Goal: Information Seeking & Learning: Learn about a topic

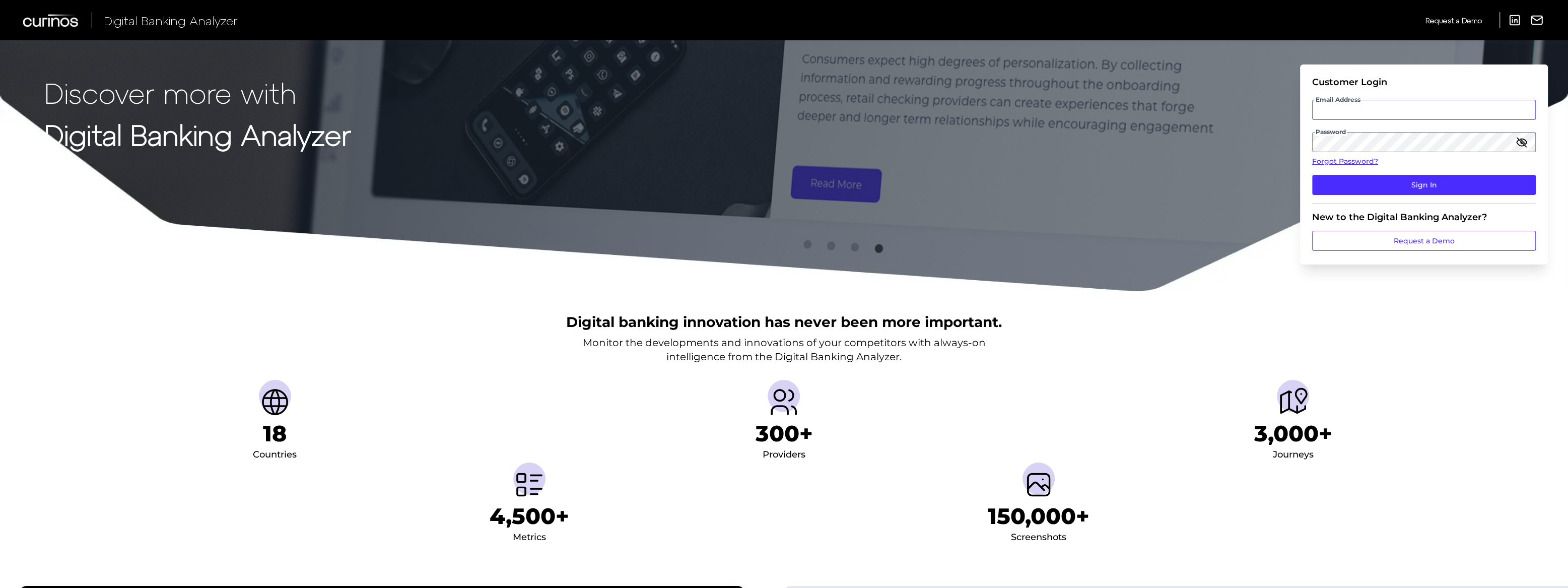
type input "[PERSON_NAME][EMAIL_ADDRESS][PERSON_NAME][DOMAIN_NAME]"
click at [1365, 110] on input "[PERSON_NAME][EMAIL_ADDRESS][PERSON_NAME][DOMAIN_NAME]" at bounding box center [1424, 110] width 223 height 20
click at [1506, 109] on input "[PERSON_NAME][EMAIL_ADDRESS][PERSON_NAME][DOMAIN_NAME]" at bounding box center [1424, 110] width 223 height 20
click at [1490, 184] on button "Sign In" at bounding box center [1424, 184] width 223 height 20
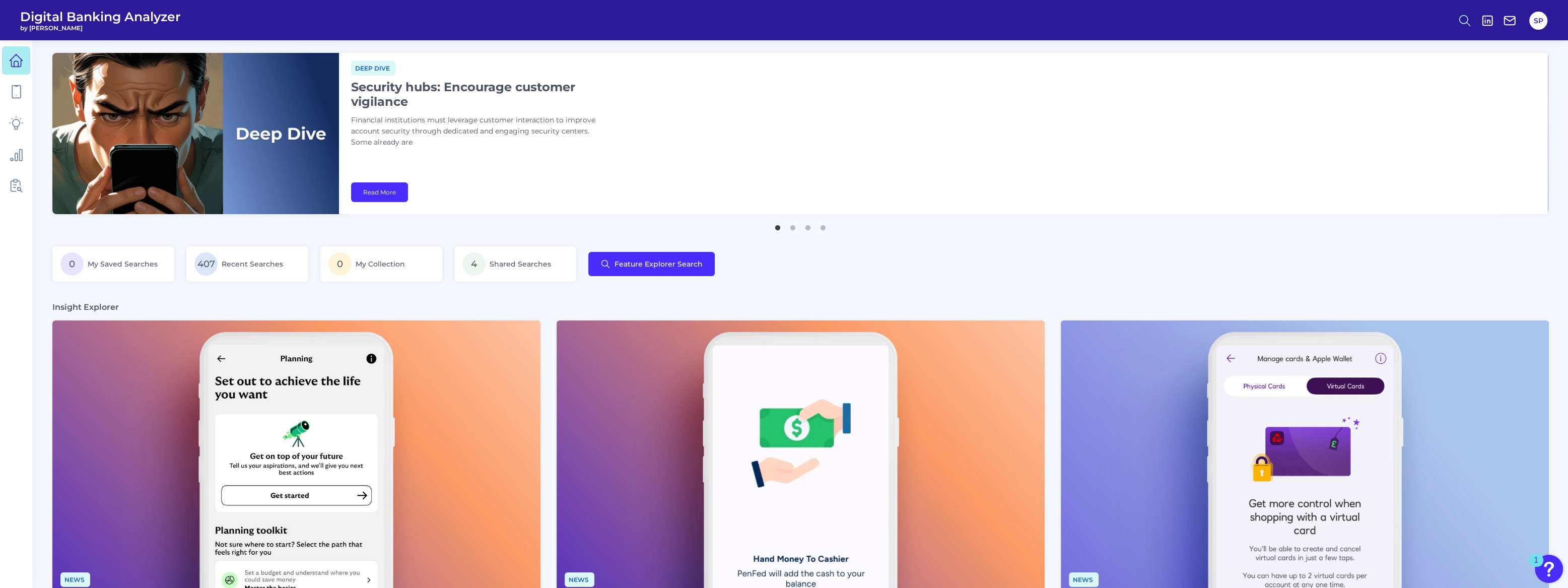
click at [1463, 20] on icon at bounding box center [1465, 21] width 14 height 14
click at [1440, 72] on button "Feature Explorer Search" at bounding box center [1415, 73] width 121 height 25
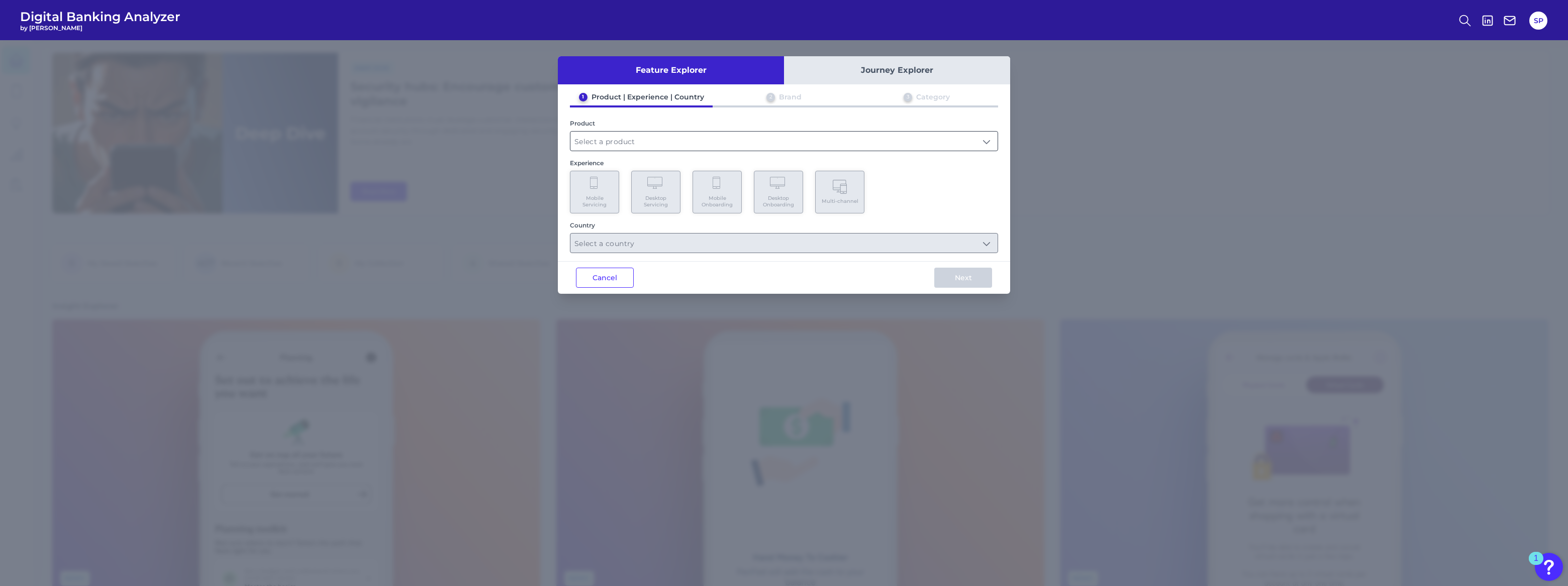
click at [649, 134] on input "text" at bounding box center [784, 141] width 428 height 19
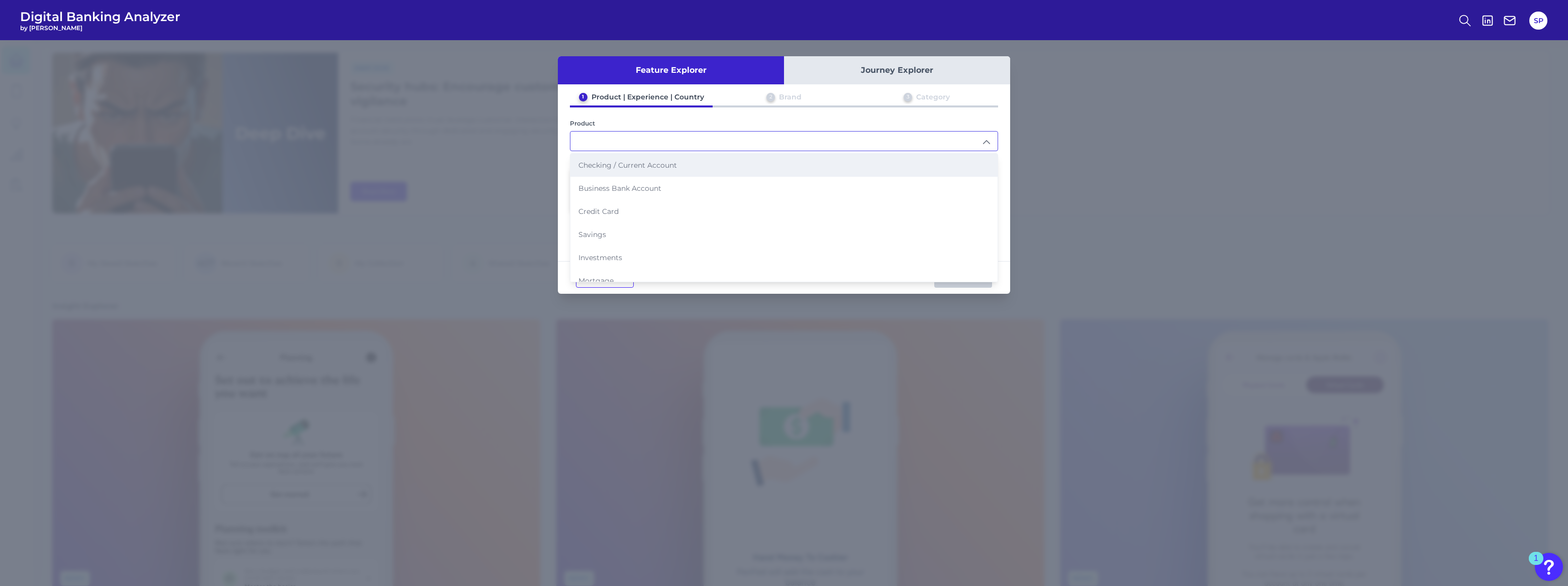
click at [644, 160] on li "Checking / Current Account" at bounding box center [784, 165] width 428 height 23
type input "Checking / Current Account"
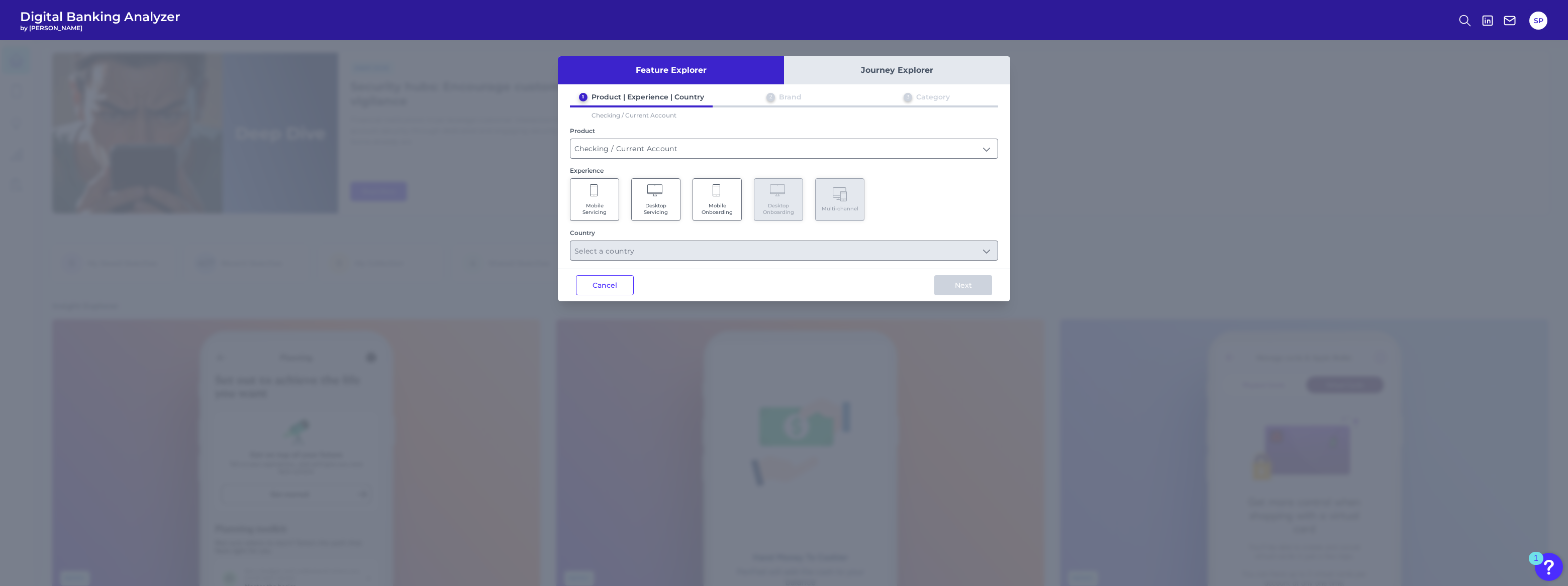
click at [608, 195] on Servicing "Mobile Servicing" at bounding box center [594, 199] width 49 height 42
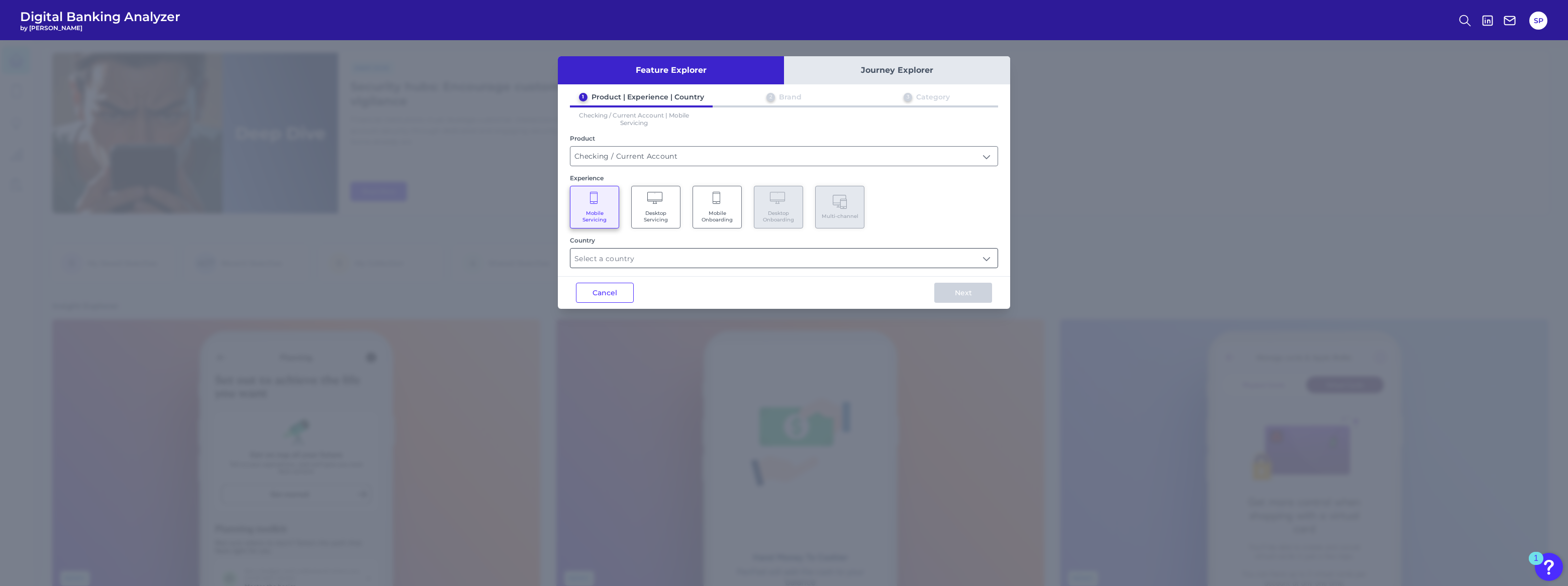
click at [755, 257] on input "text" at bounding box center [784, 258] width 428 height 19
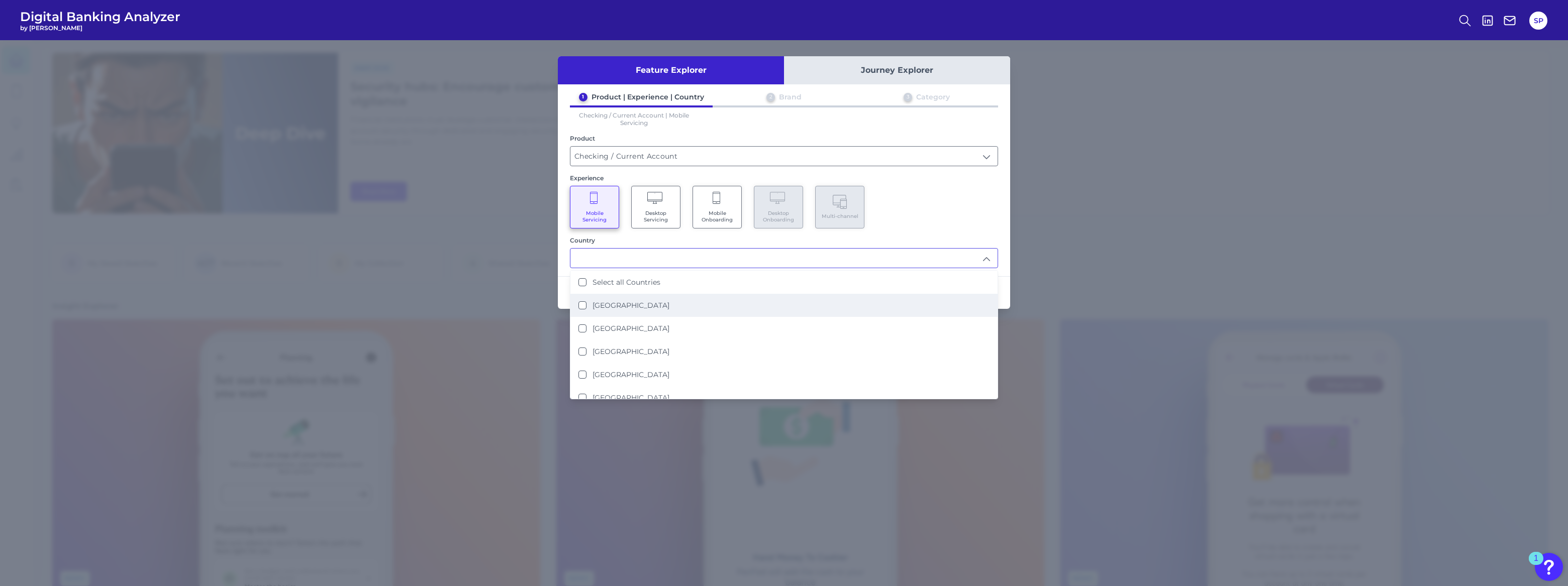
click at [749, 300] on li "[GEOGRAPHIC_DATA]" at bounding box center [784, 305] width 428 height 23
type input "[GEOGRAPHIC_DATA]"
drag, startPoint x: 977, startPoint y: 160, endPoint x: 976, endPoint y: 166, distance: 6.1
click at [976, 160] on input "Checking / Current Account" at bounding box center [784, 156] width 428 height 19
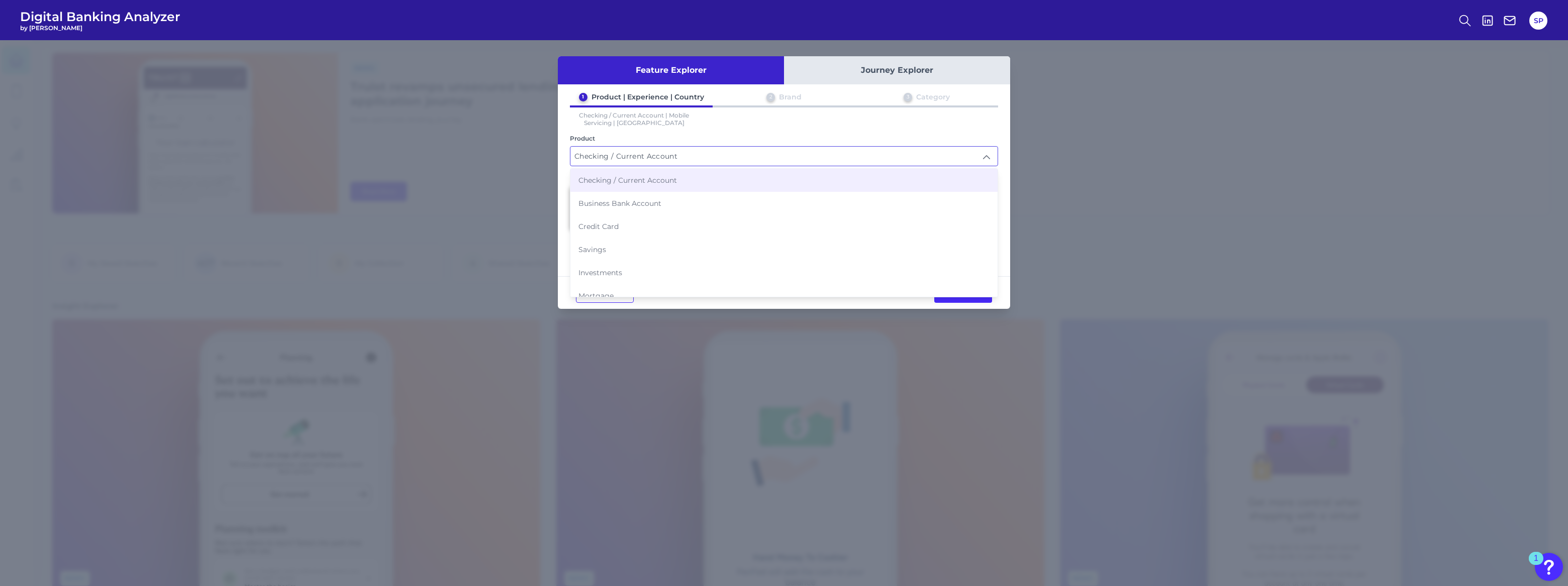
click at [1004, 215] on div "1 Product | Experience | Country 2 Brand 3 Category Checking / Current Account …" at bounding box center [784, 180] width 453 height 176
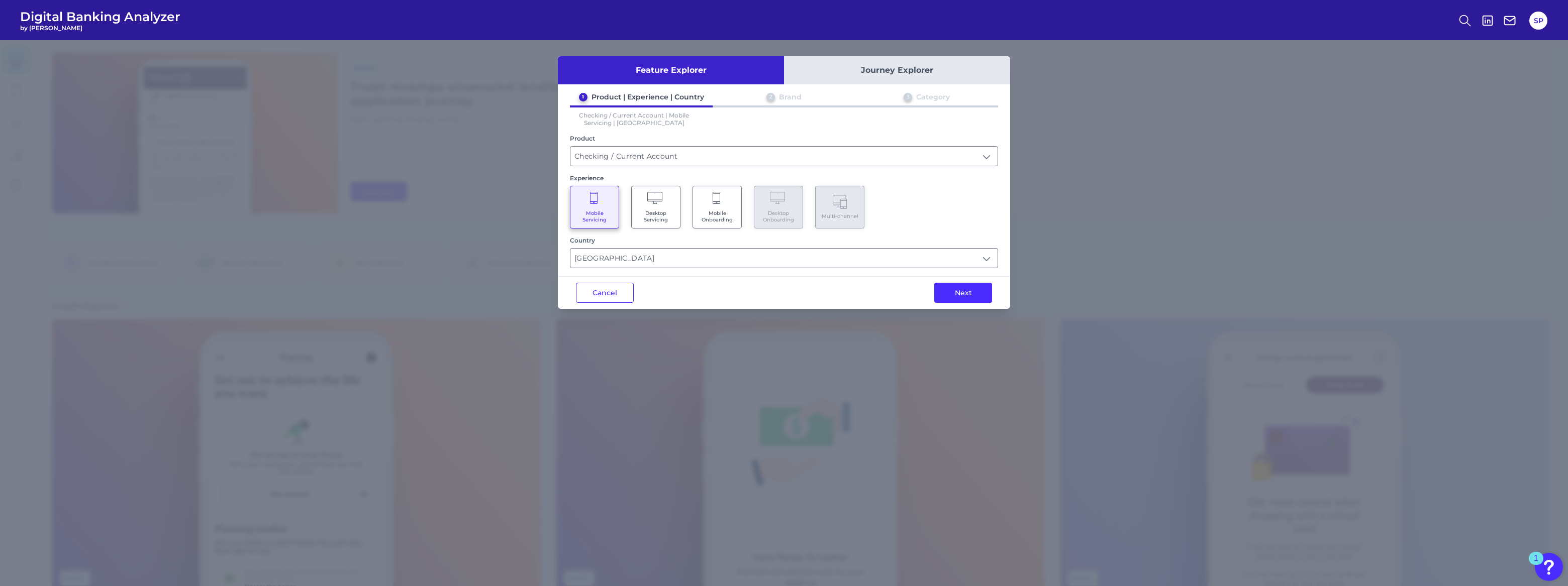
click at [964, 291] on button "Next" at bounding box center [963, 292] width 58 height 20
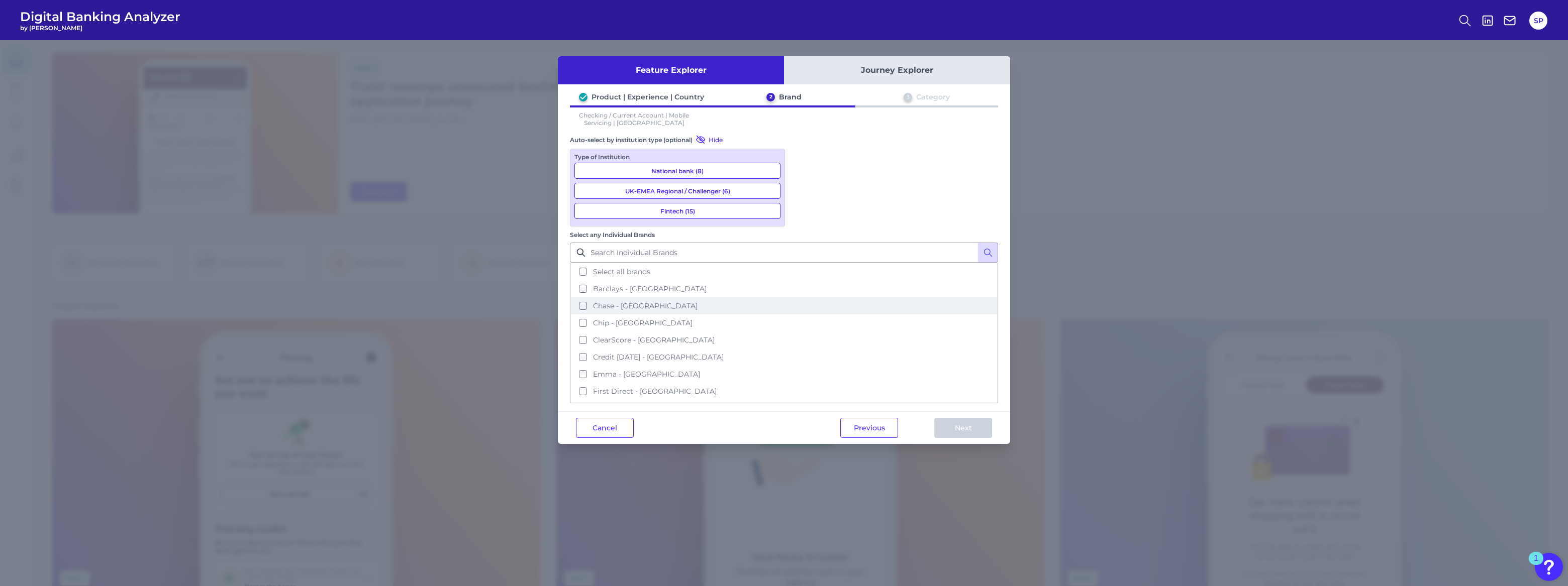
click at [805, 297] on button "Chase - [GEOGRAPHIC_DATA]" at bounding box center [783, 306] width 426 height 17
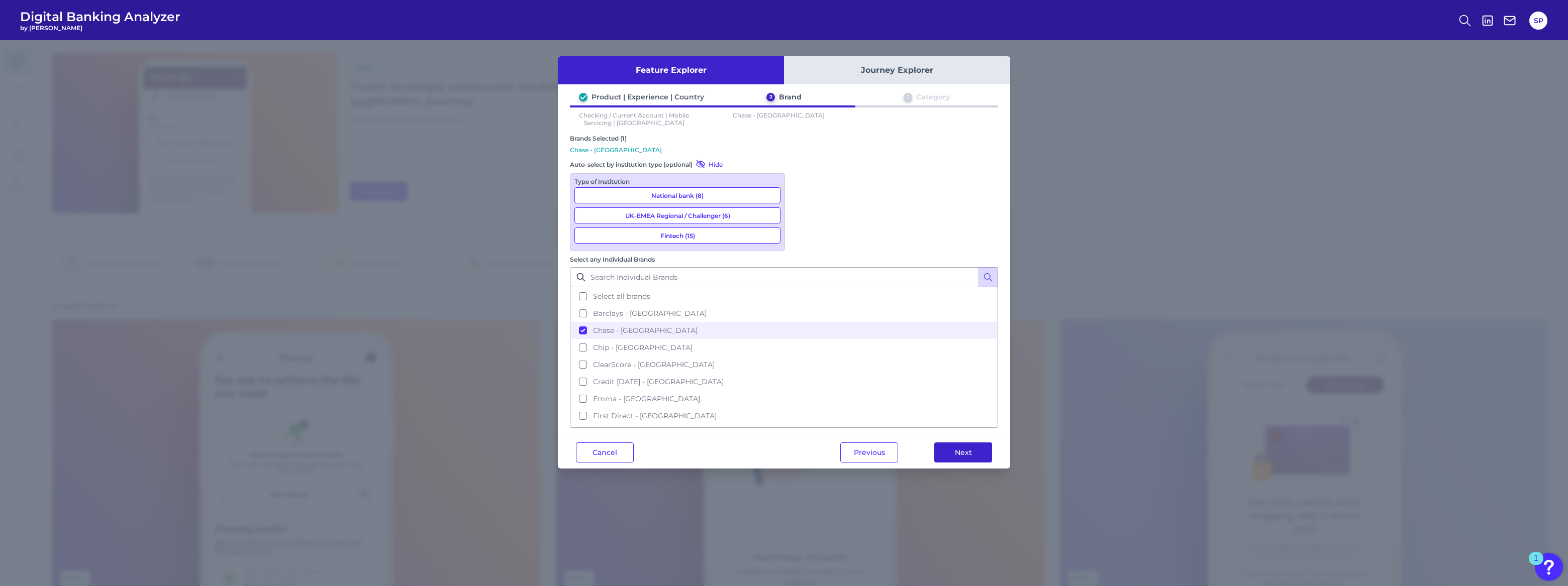
click at [964, 443] on button "Next" at bounding box center [963, 453] width 58 height 20
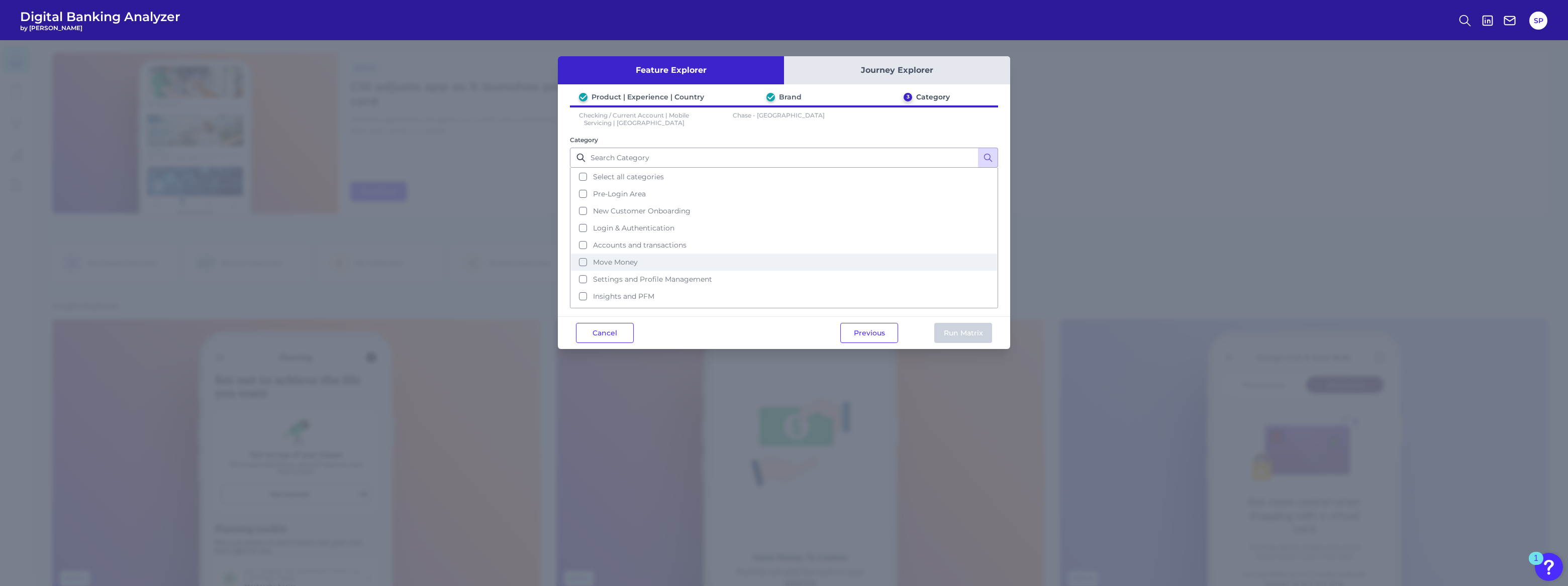
scroll to position [45, 0]
click at [629, 282] on span "Product Journeys" at bounding box center [624, 286] width 62 height 9
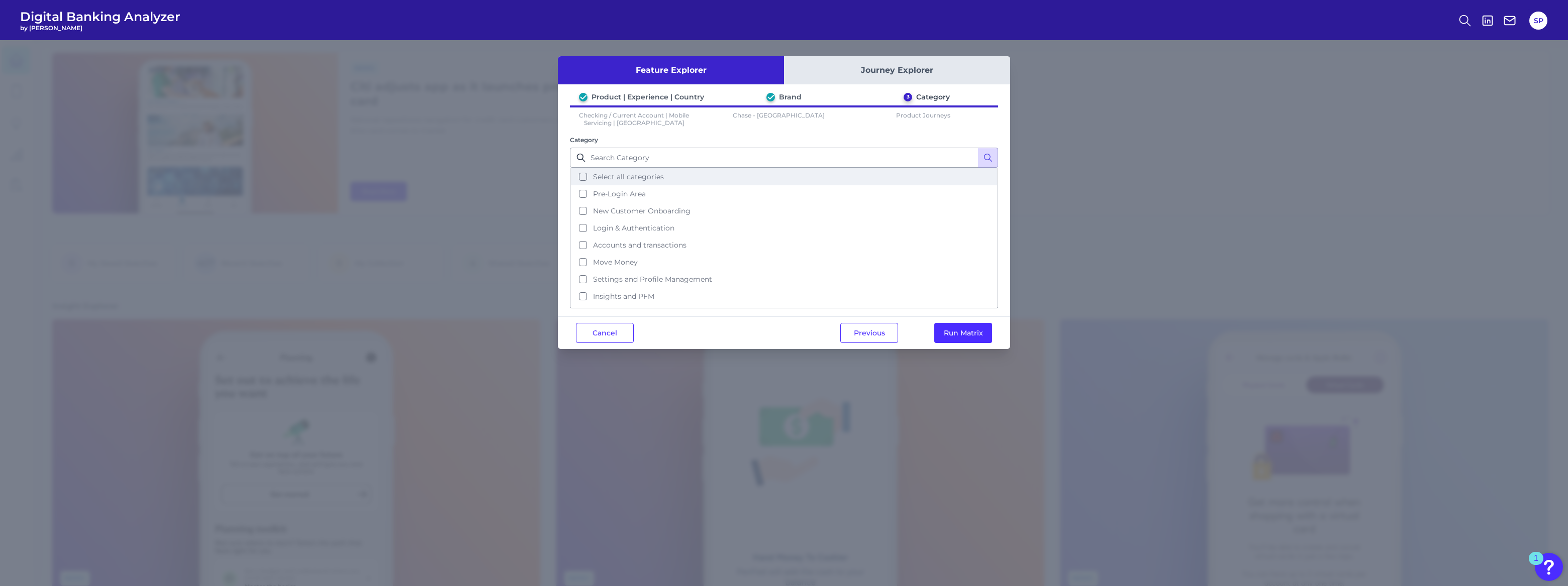
click at [624, 181] on button "Select all categories" at bounding box center [783, 177] width 426 height 17
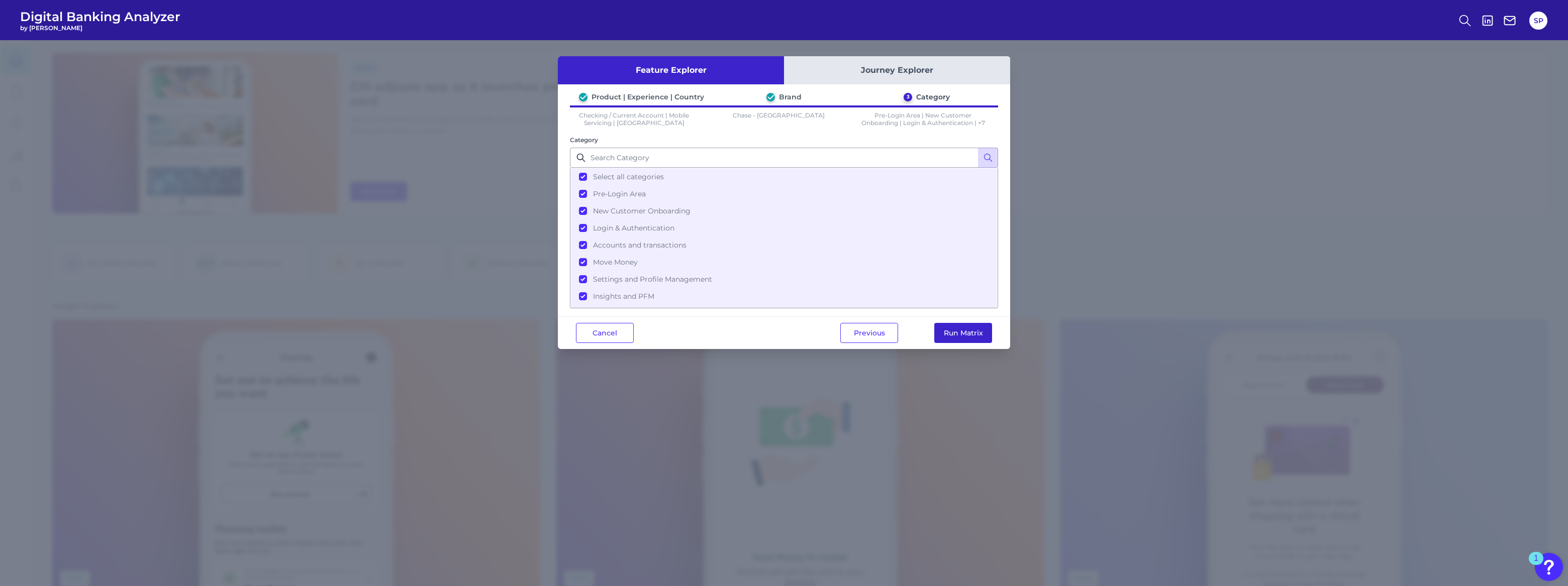
click at [966, 335] on button "Run Matrix" at bounding box center [963, 333] width 58 height 20
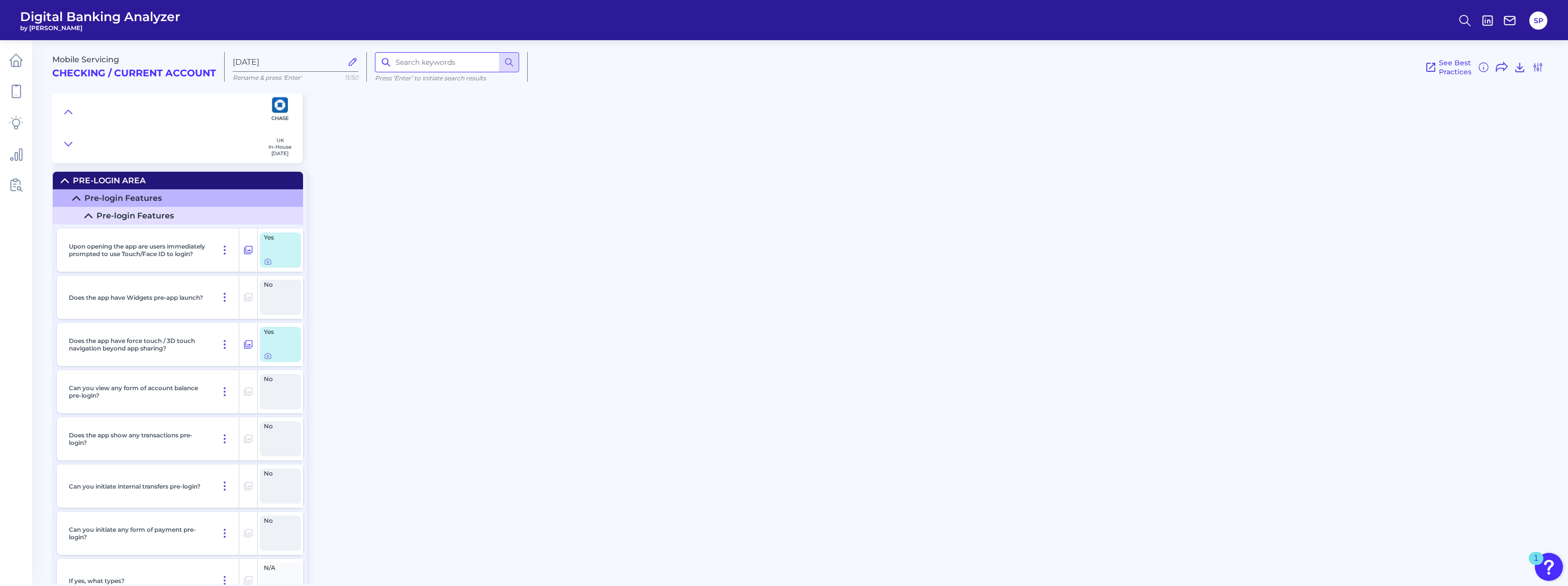
click at [430, 68] on input at bounding box center [447, 62] width 144 height 20
type input "credit cards"
click at [512, 62] on icon at bounding box center [509, 62] width 10 height 10
click at [441, 61] on input "credit cards" at bounding box center [447, 62] width 144 height 20
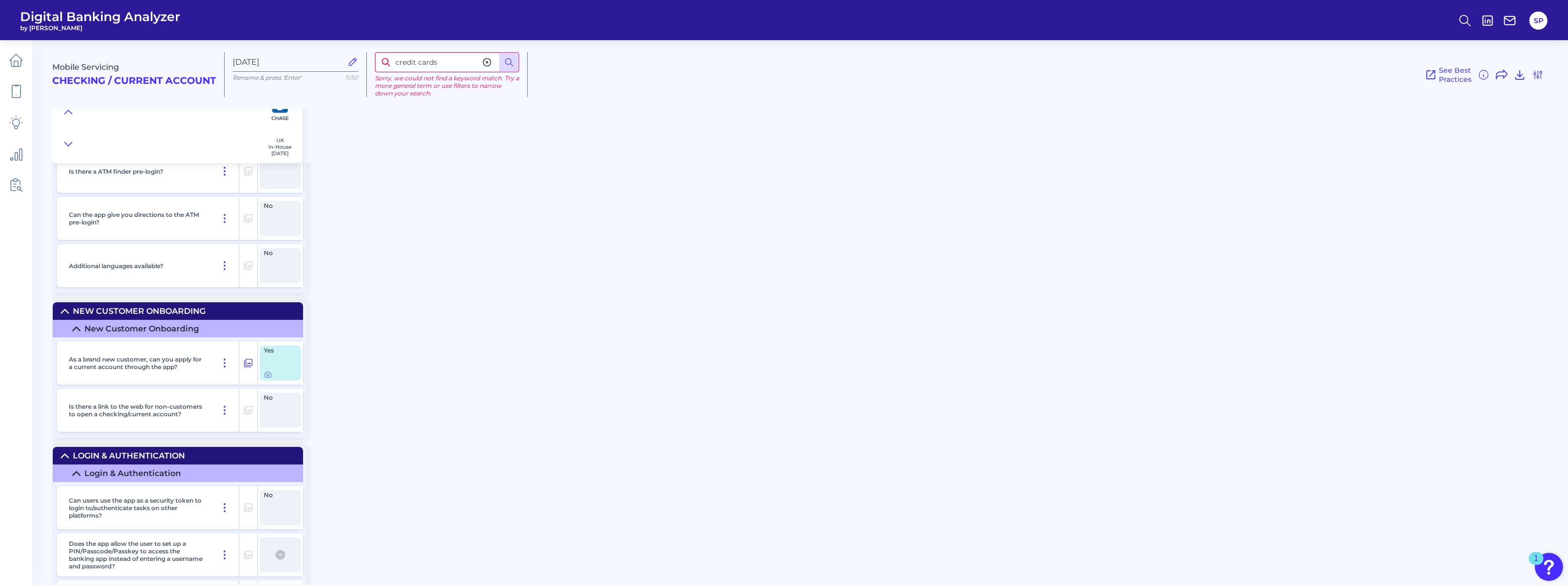
scroll to position [776, 0]
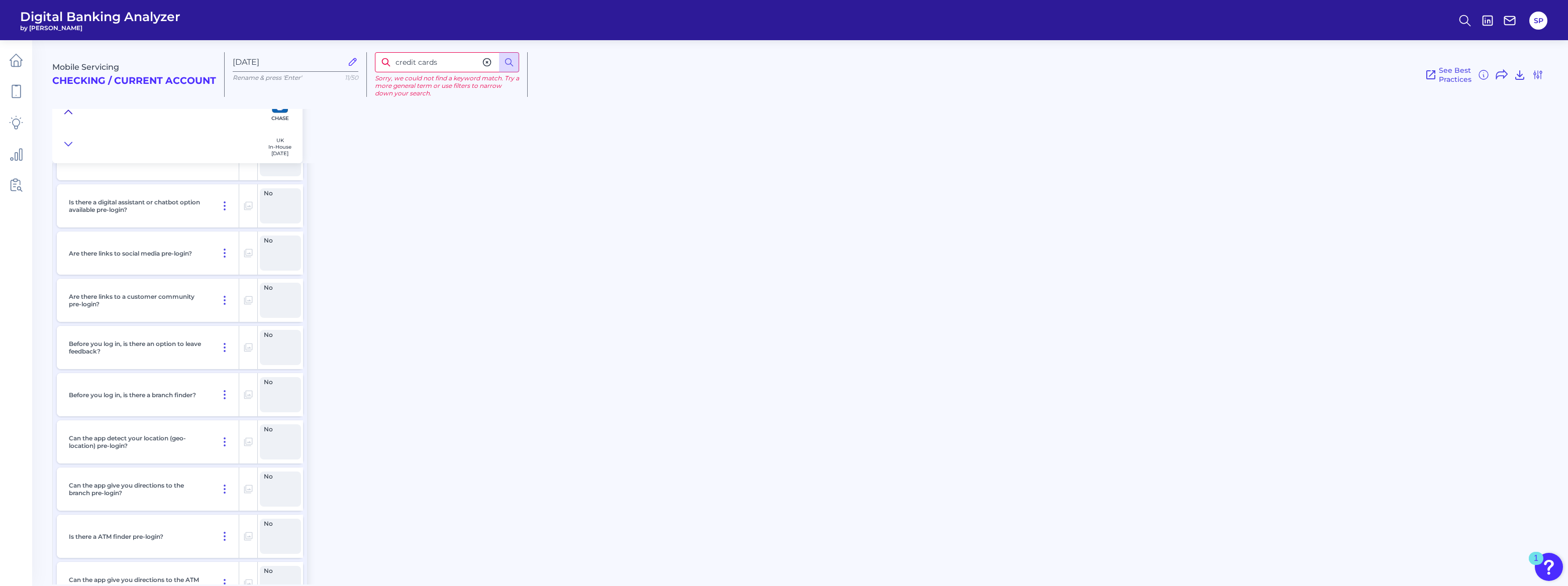
click at [66, 113] on icon at bounding box center [68, 112] width 8 height 10
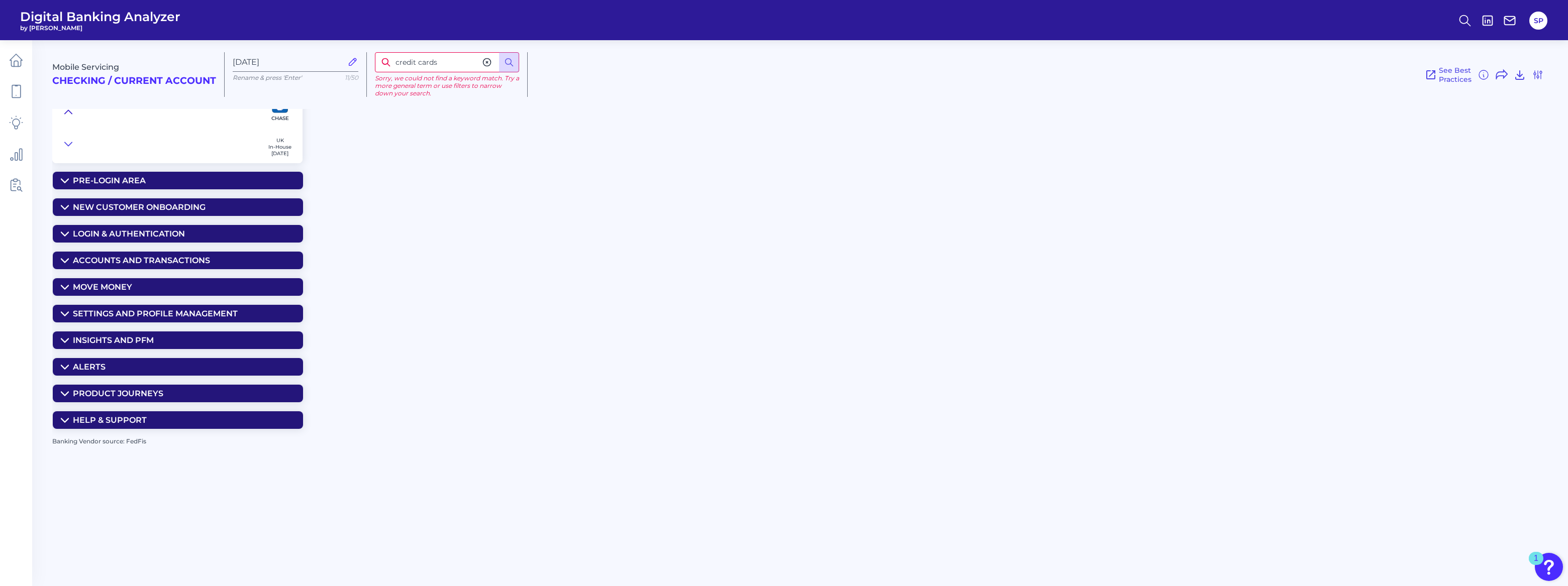
scroll to position [0, 0]
click at [65, 396] on icon at bounding box center [64, 394] width 8 height 8
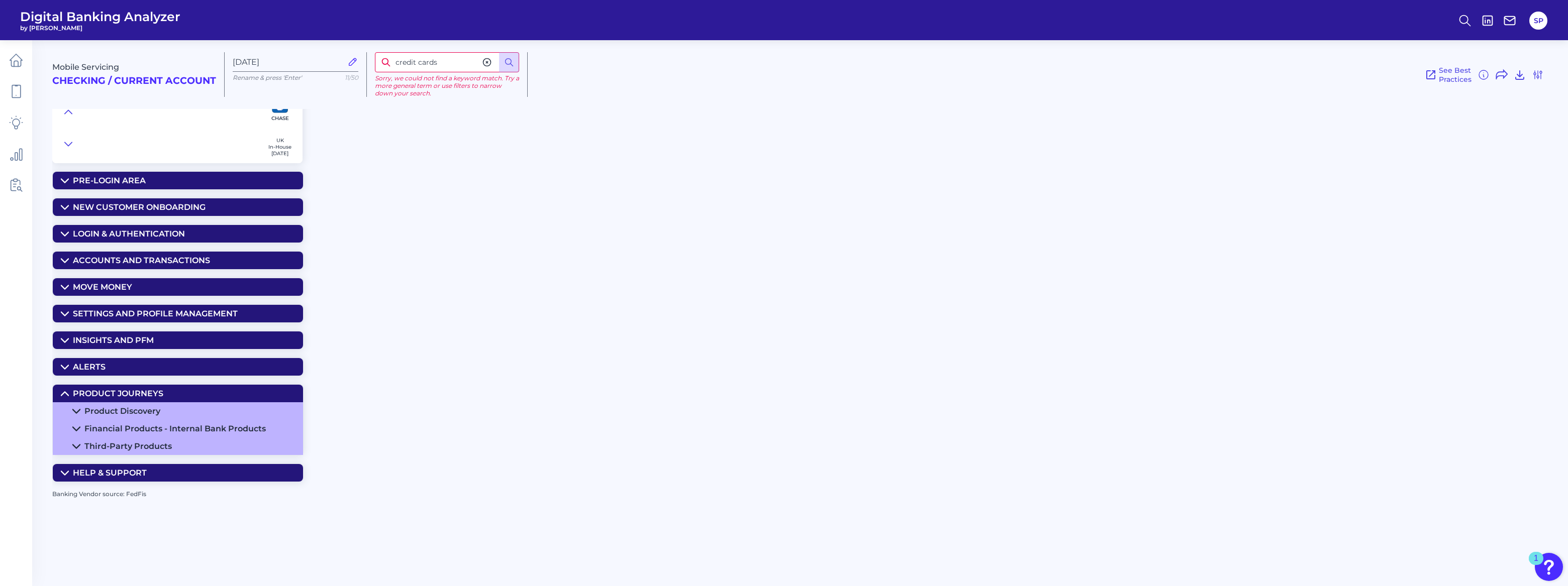
click at [77, 412] on icon at bounding box center [75, 411] width 8 height 8
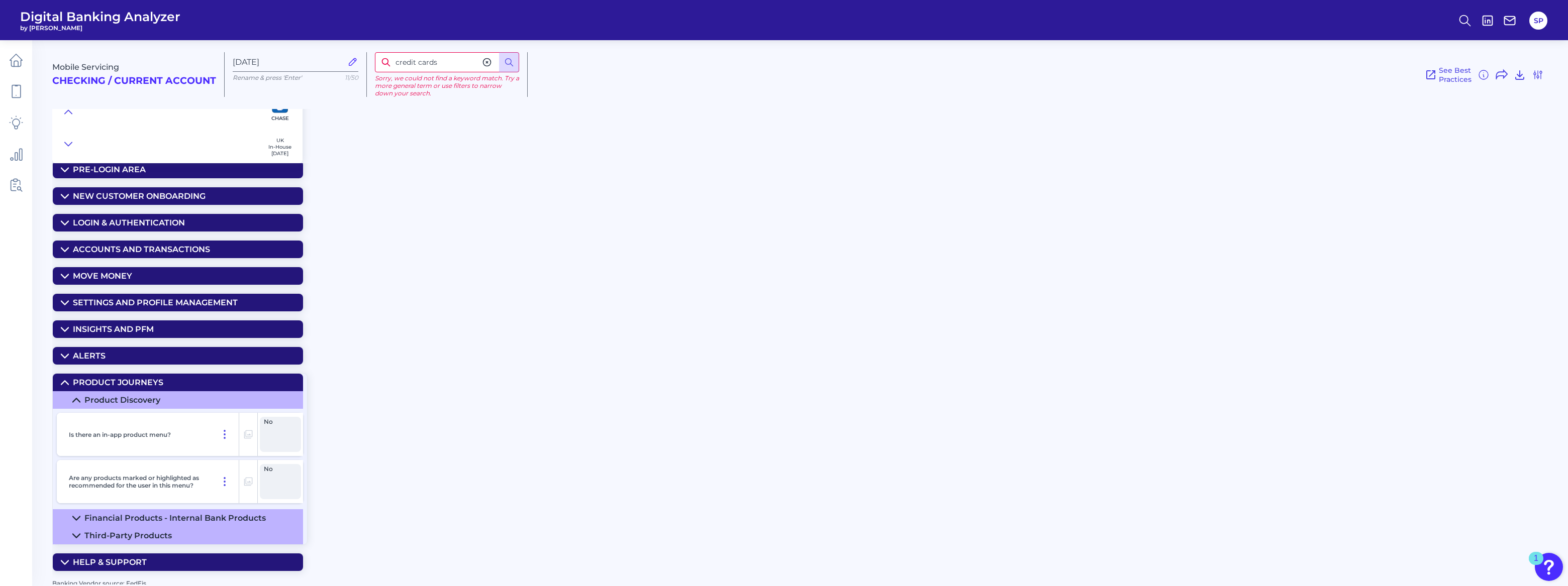
scroll to position [17, 0]
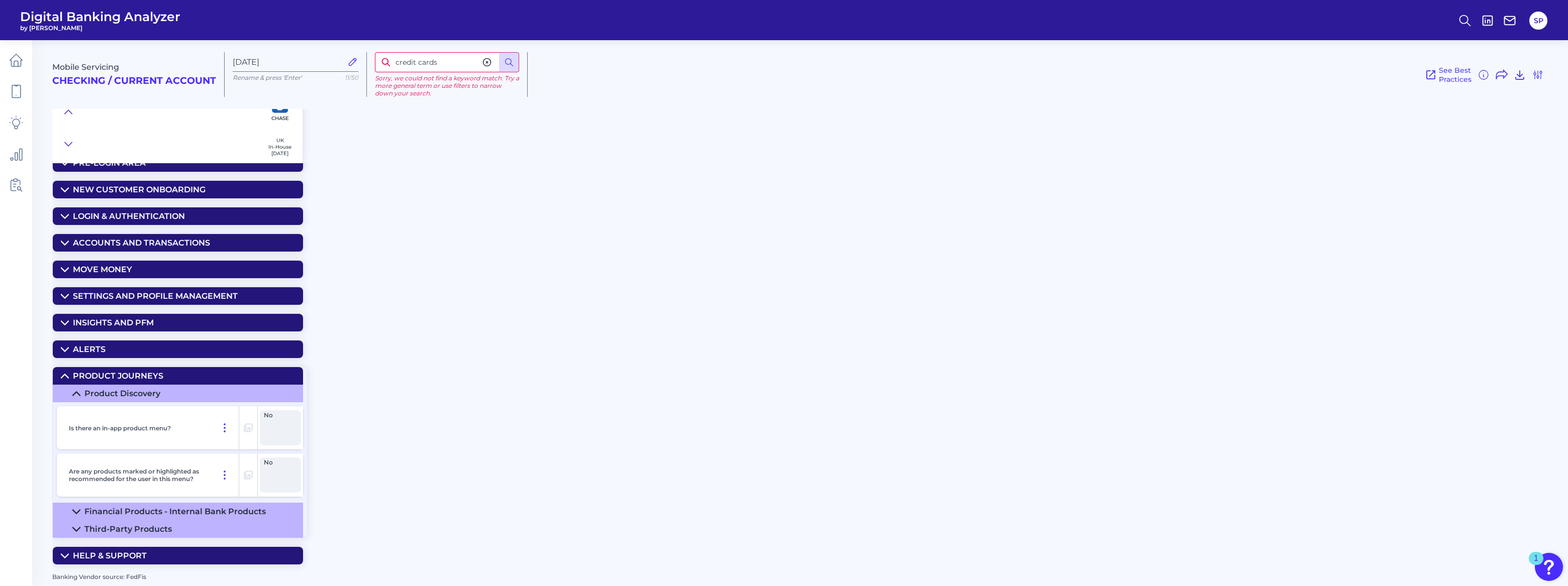
click at [77, 511] on icon at bounding box center [75, 511] width 8 height 8
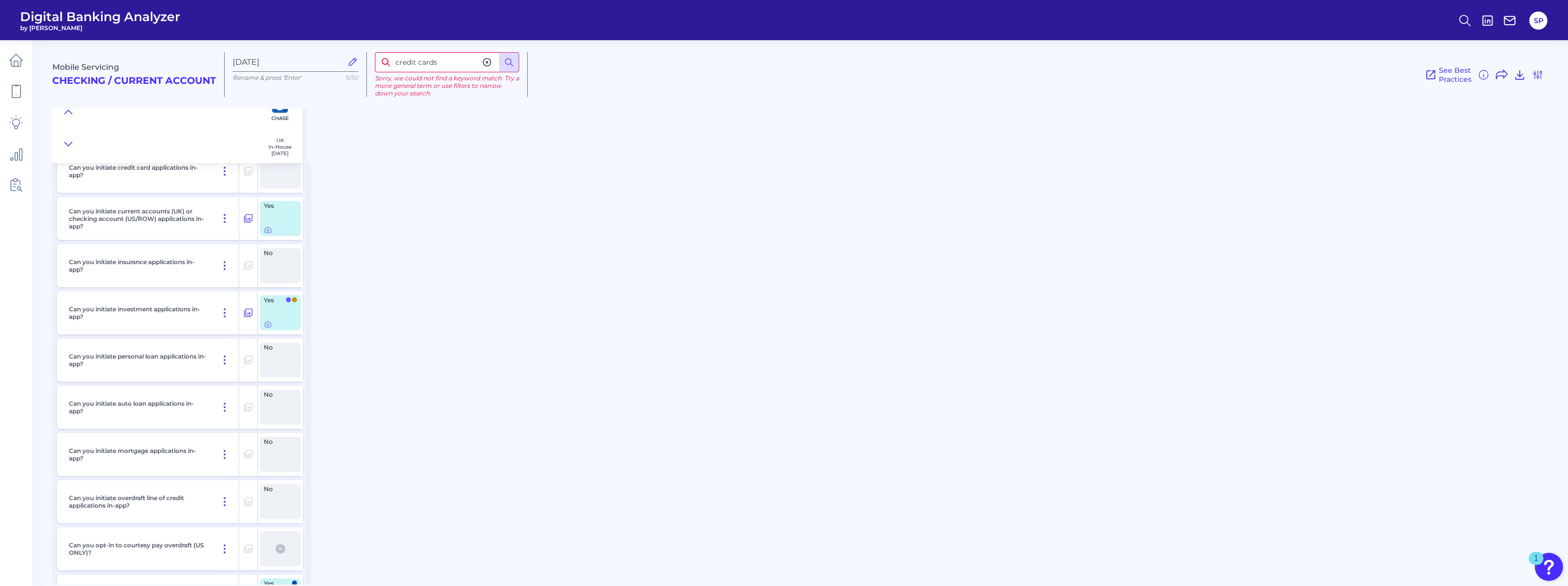
scroll to position [291, 0]
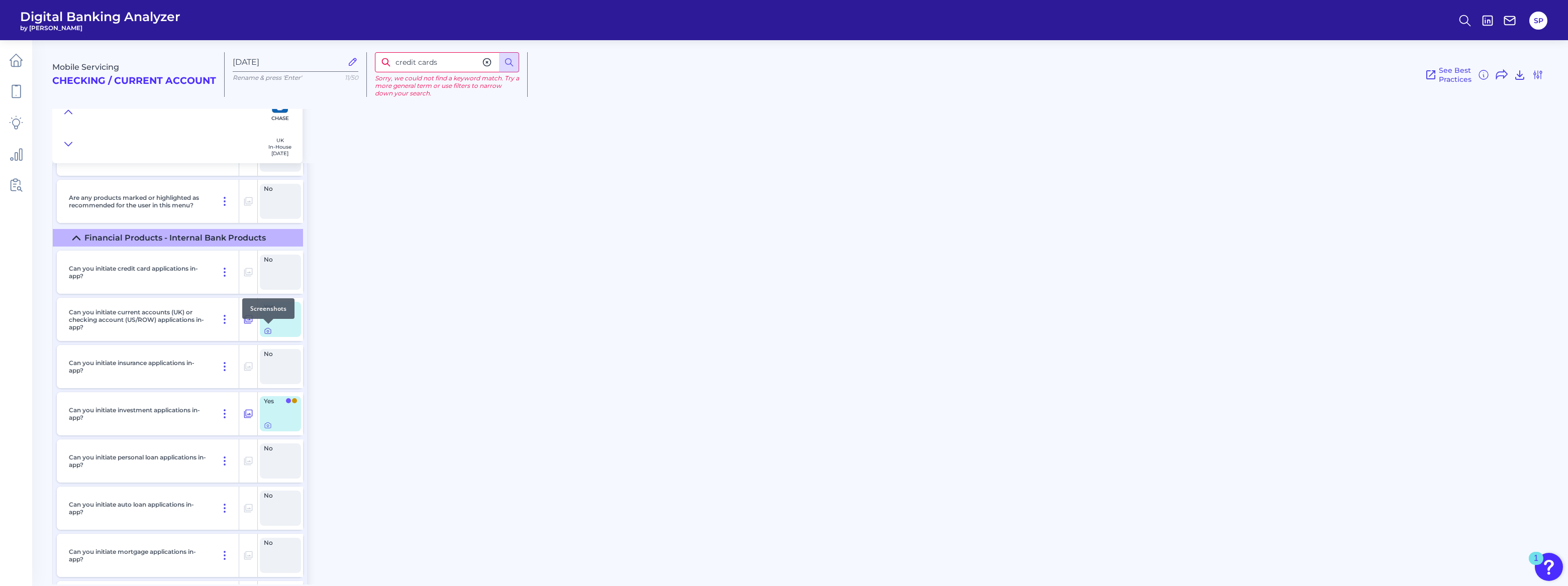
click at [271, 330] on icon at bounding box center [267, 330] width 8 height 8
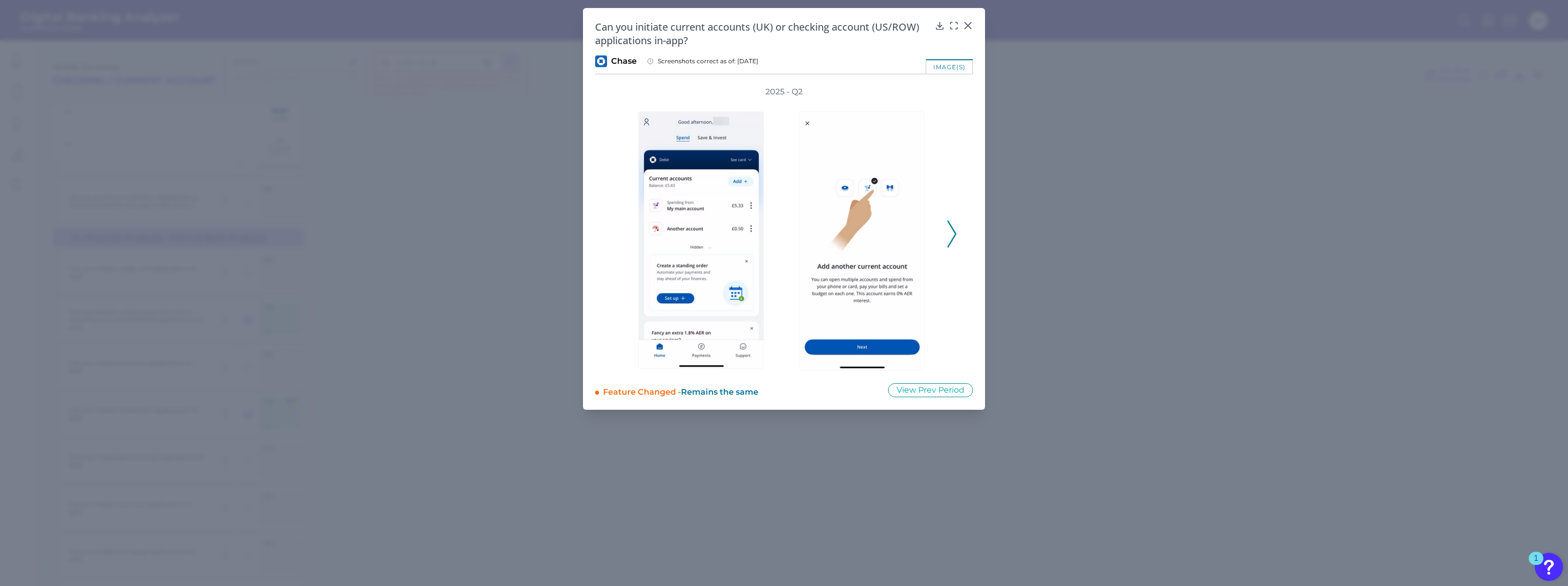
click at [948, 238] on icon at bounding box center [951, 233] width 9 height 27
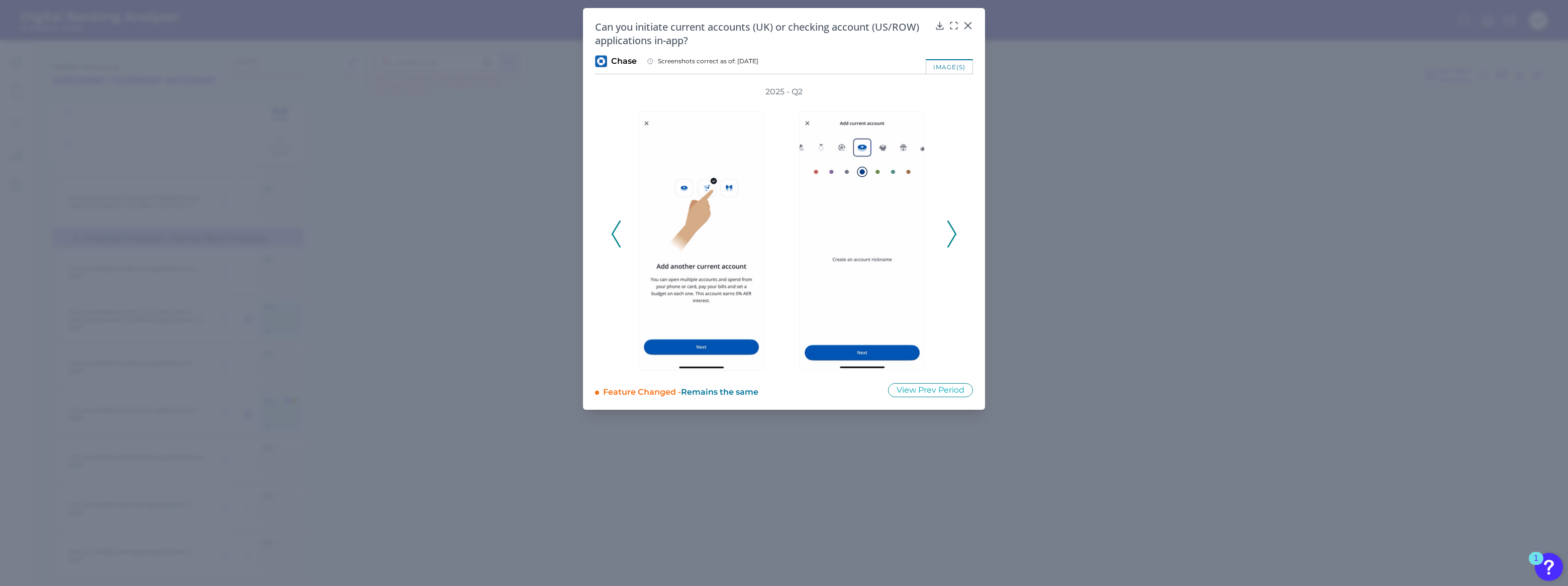
click at [948, 238] on icon at bounding box center [951, 233] width 9 height 27
click at [947, 238] on icon at bounding box center [951, 233] width 9 height 27
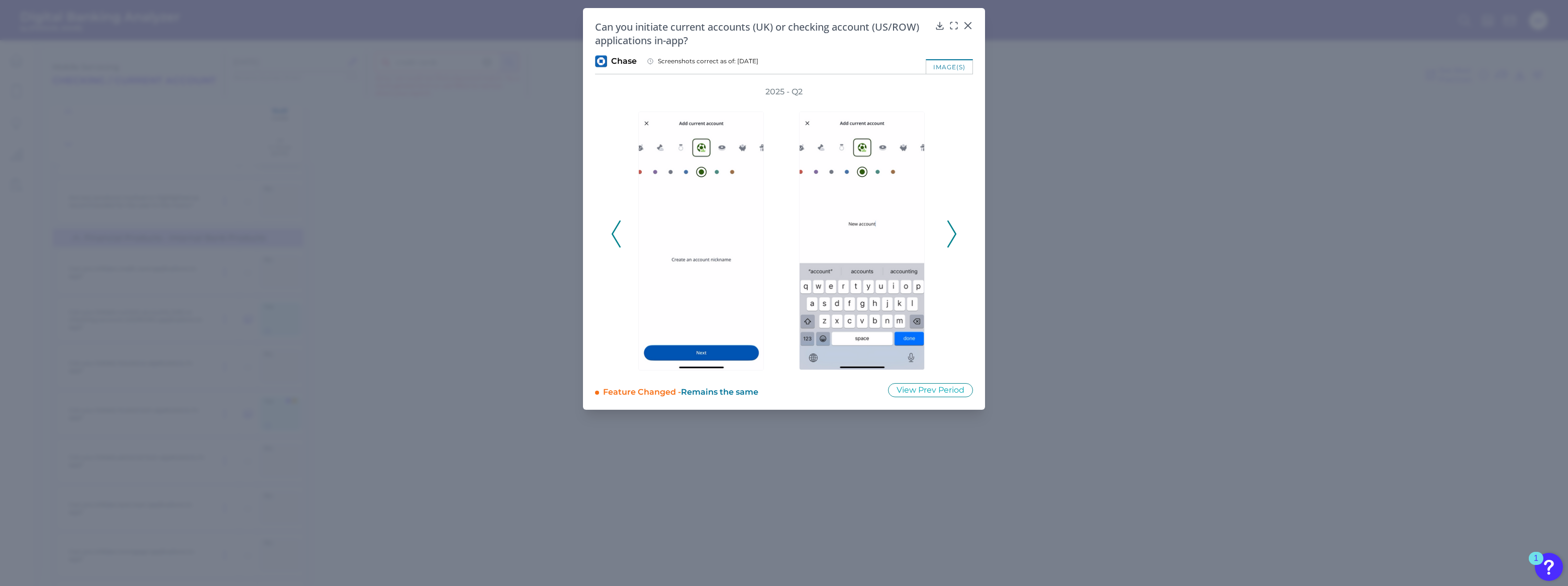
click at [947, 238] on icon at bounding box center [951, 233] width 9 height 27
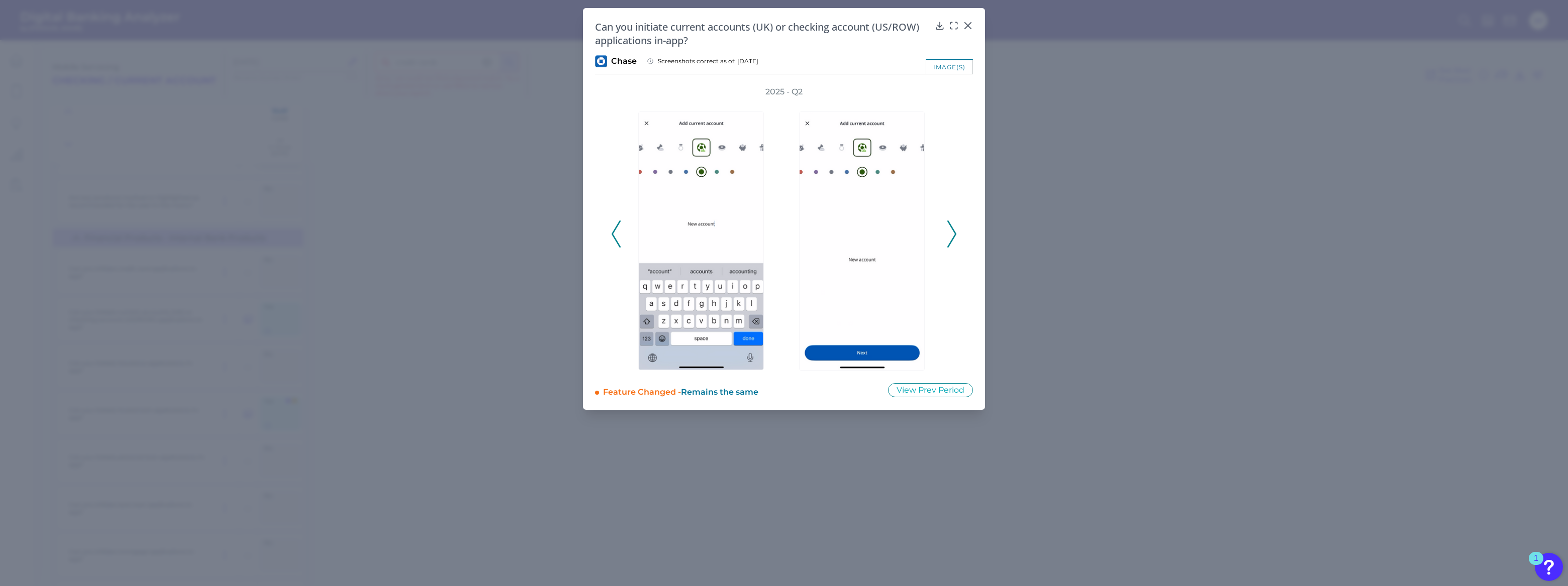
click at [947, 238] on icon at bounding box center [951, 233] width 9 height 27
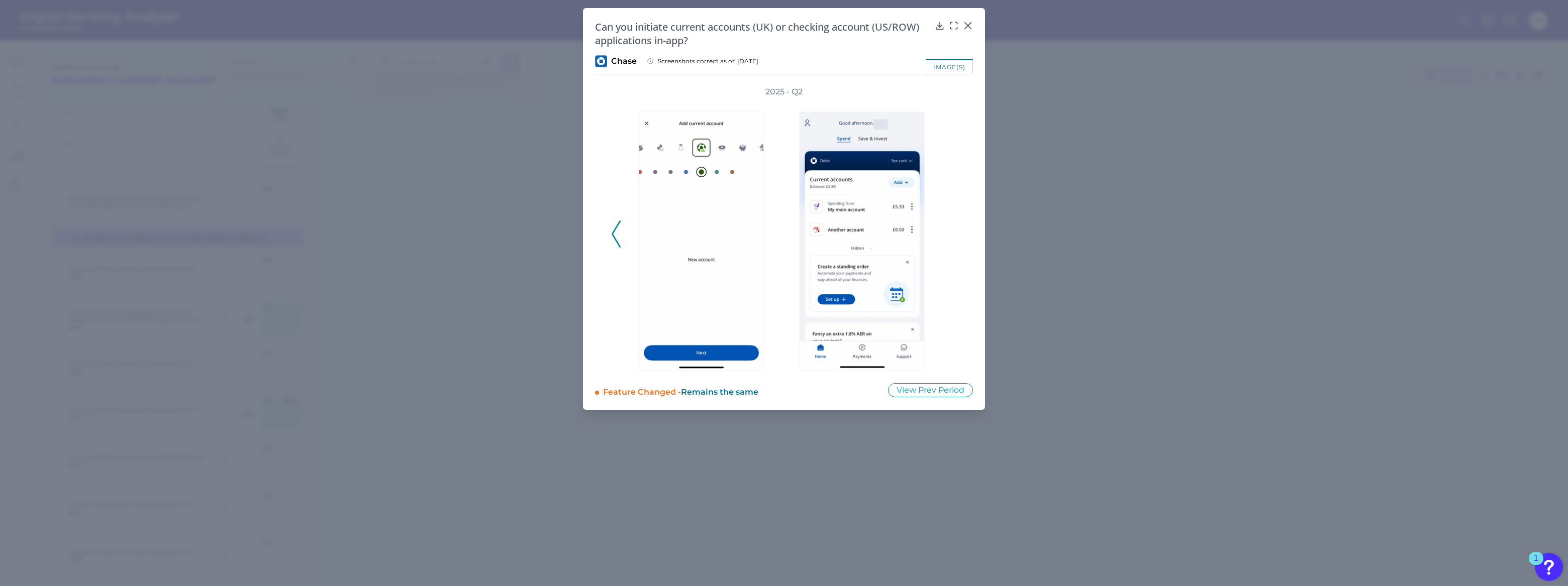
click at [946, 238] on div "2025 - Q2" at bounding box center [784, 229] width 346 height 284
click at [972, 23] on icon at bounding box center [968, 26] width 10 height 10
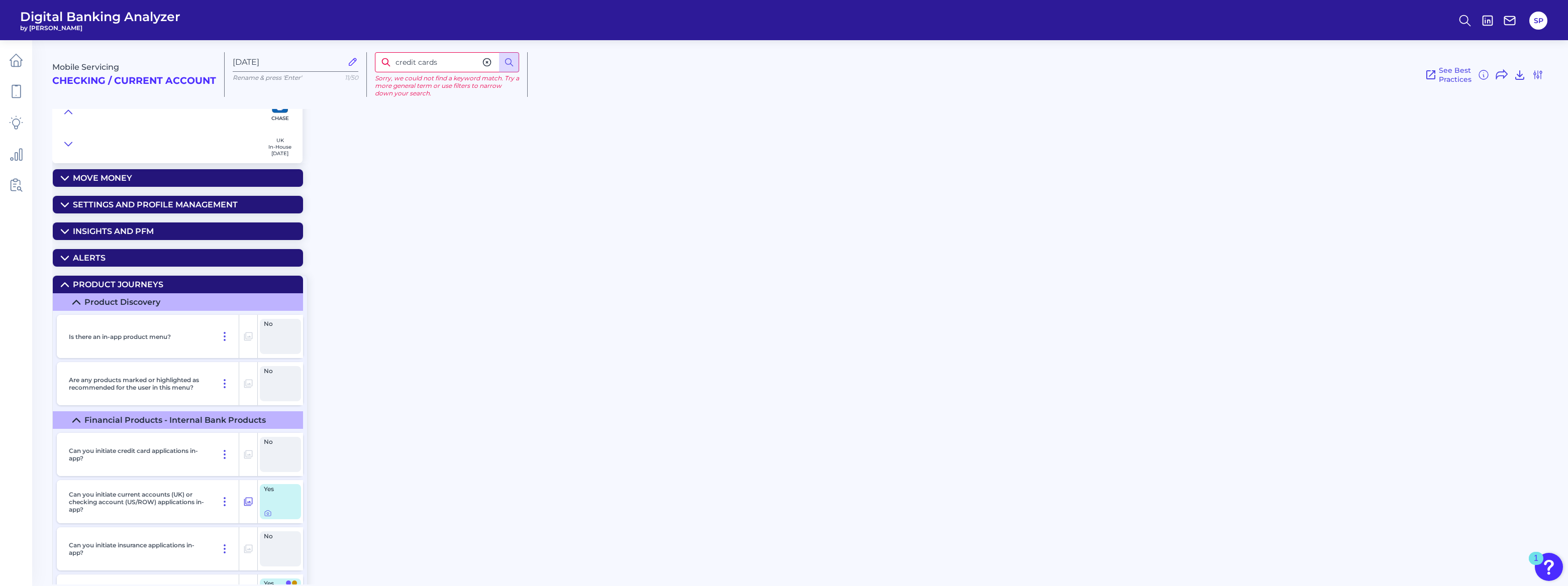
scroll to position [0, 0]
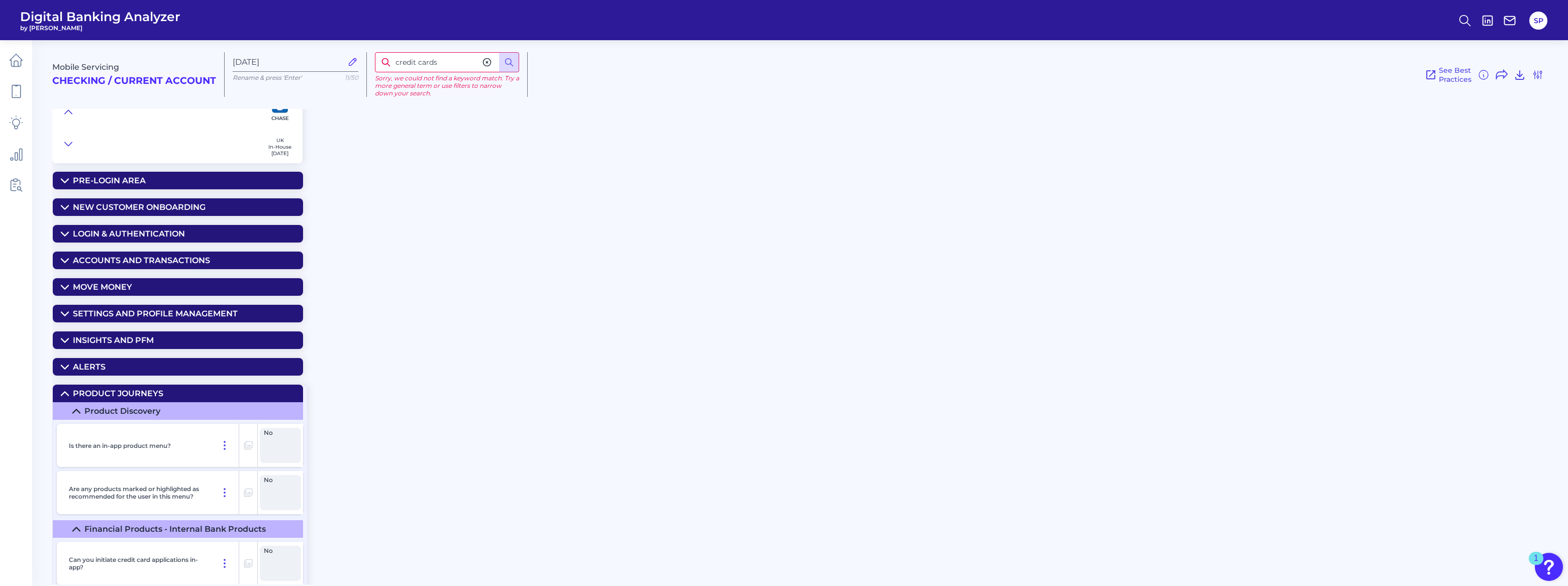
click at [68, 390] on icon at bounding box center [64, 394] width 8 height 8
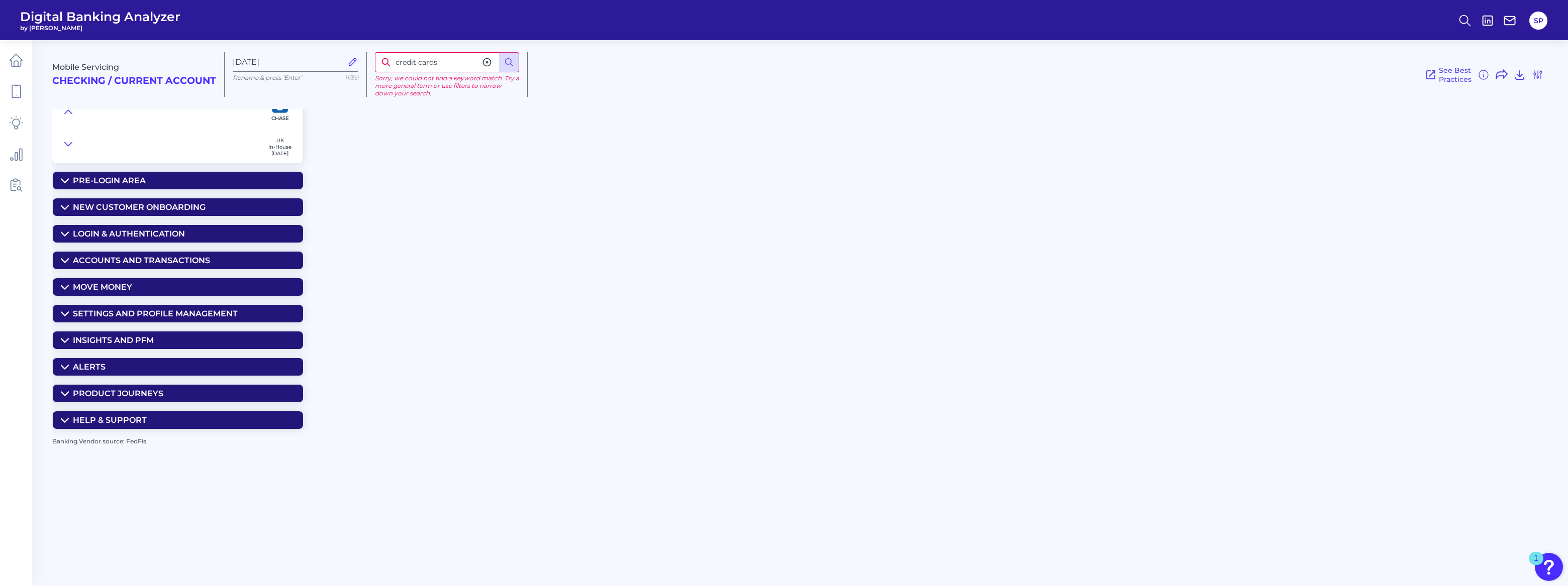
click at [512, 200] on div "Mobile Servicing Checking / Current Account [DATE] Rename & press 'Enter' 11/50…" at bounding box center [810, 309] width 1516 height 552
click at [489, 65] on icon at bounding box center [487, 62] width 8 height 8
click at [81, 231] on div "Login & Authentication" at bounding box center [128, 233] width 112 height 10
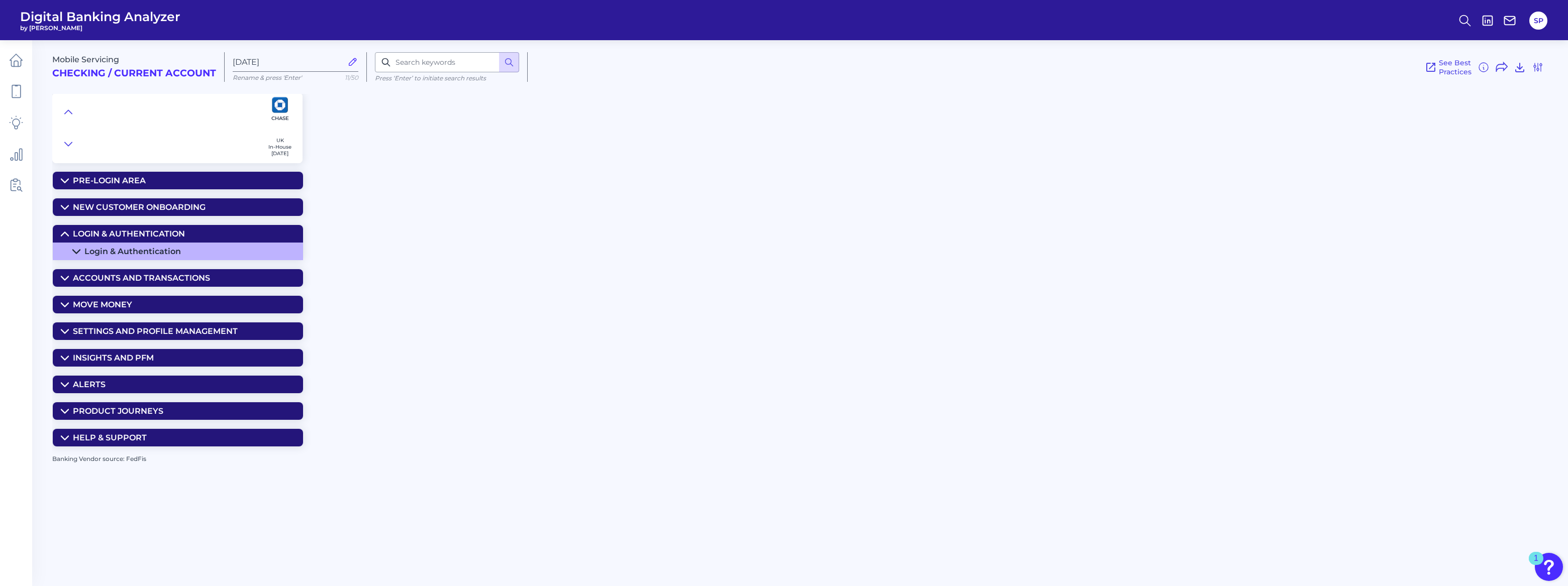
click at [80, 245] on summary "Login & Authentication" at bounding box center [178, 251] width 251 height 17
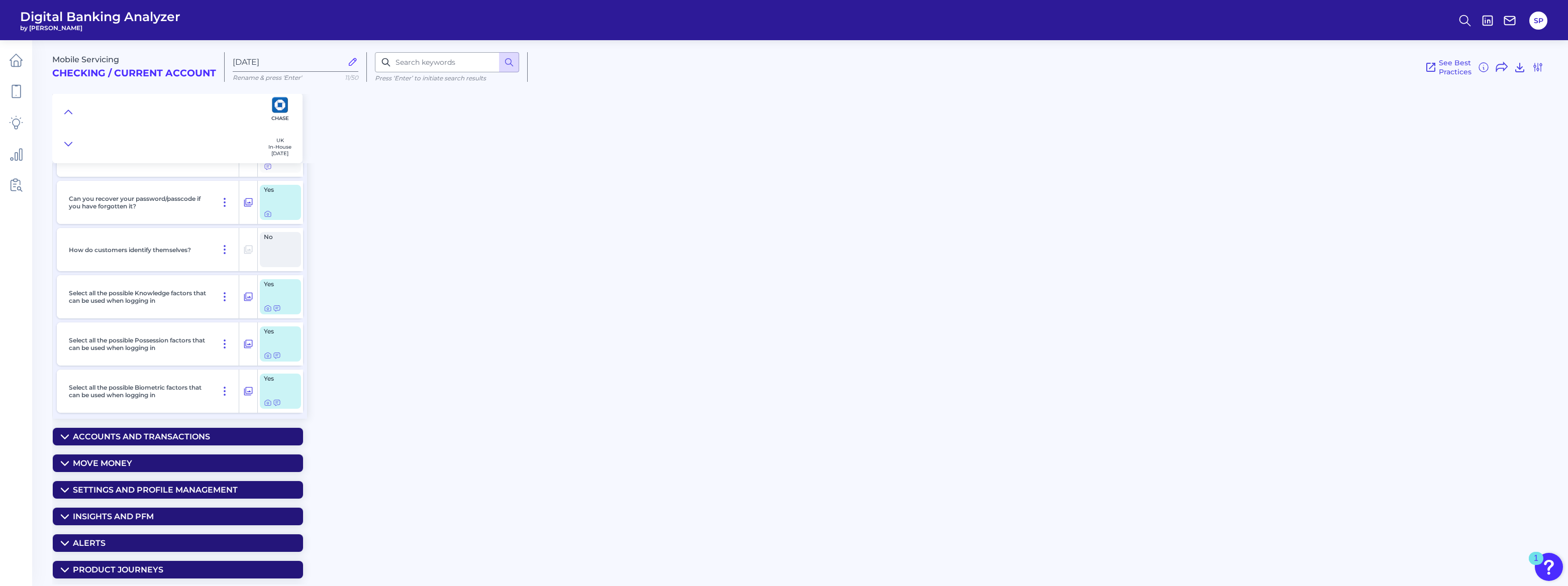
scroll to position [266, 0]
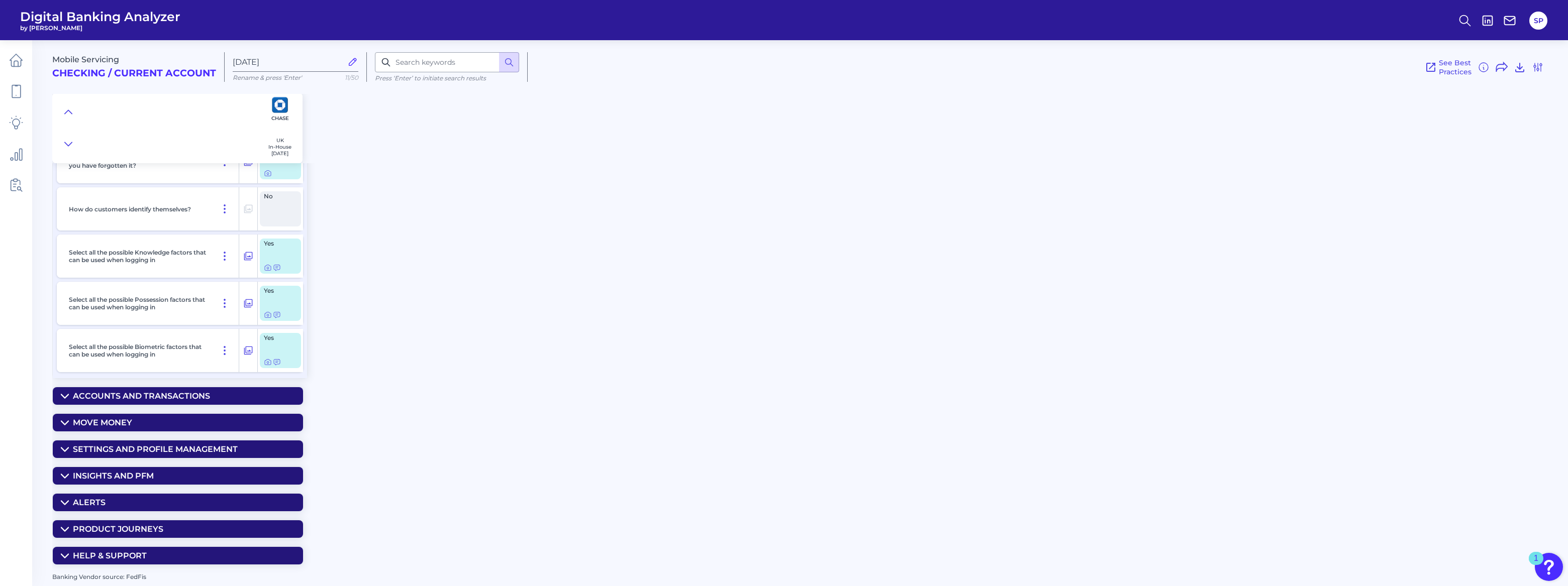
click at [181, 395] on div "Accounts and transactions" at bounding box center [141, 395] width 137 height 10
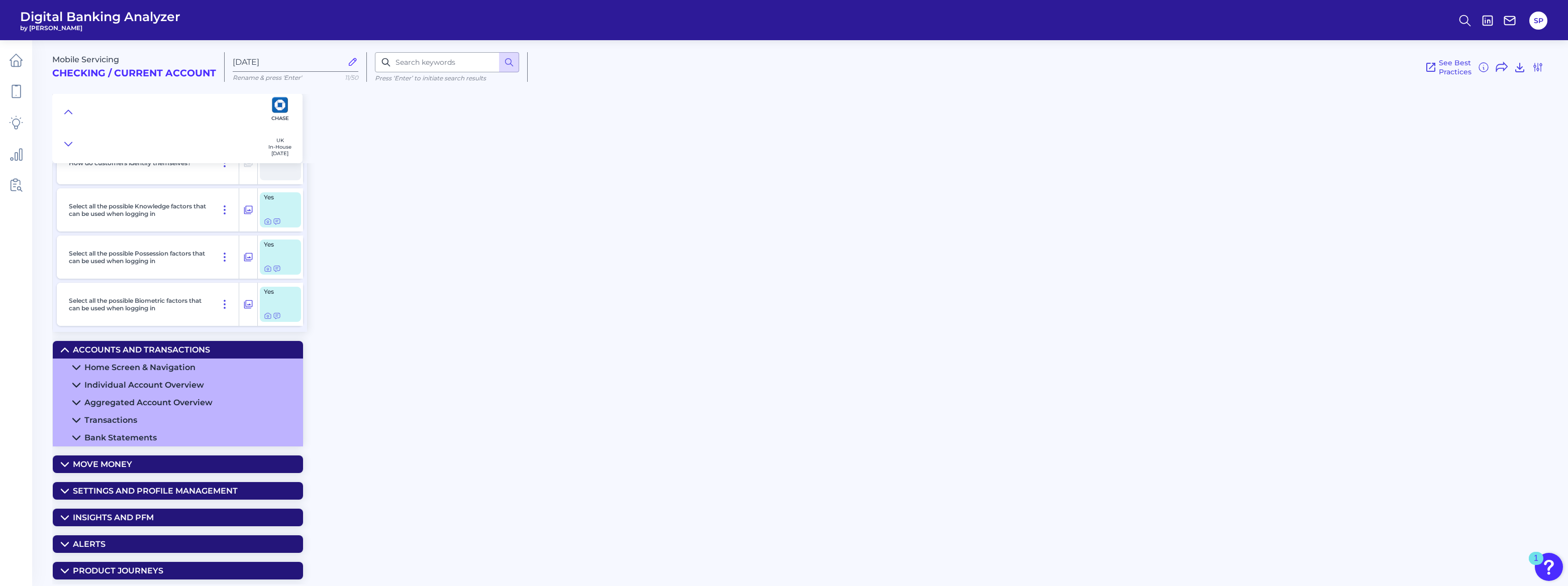
scroll to position [354, 0]
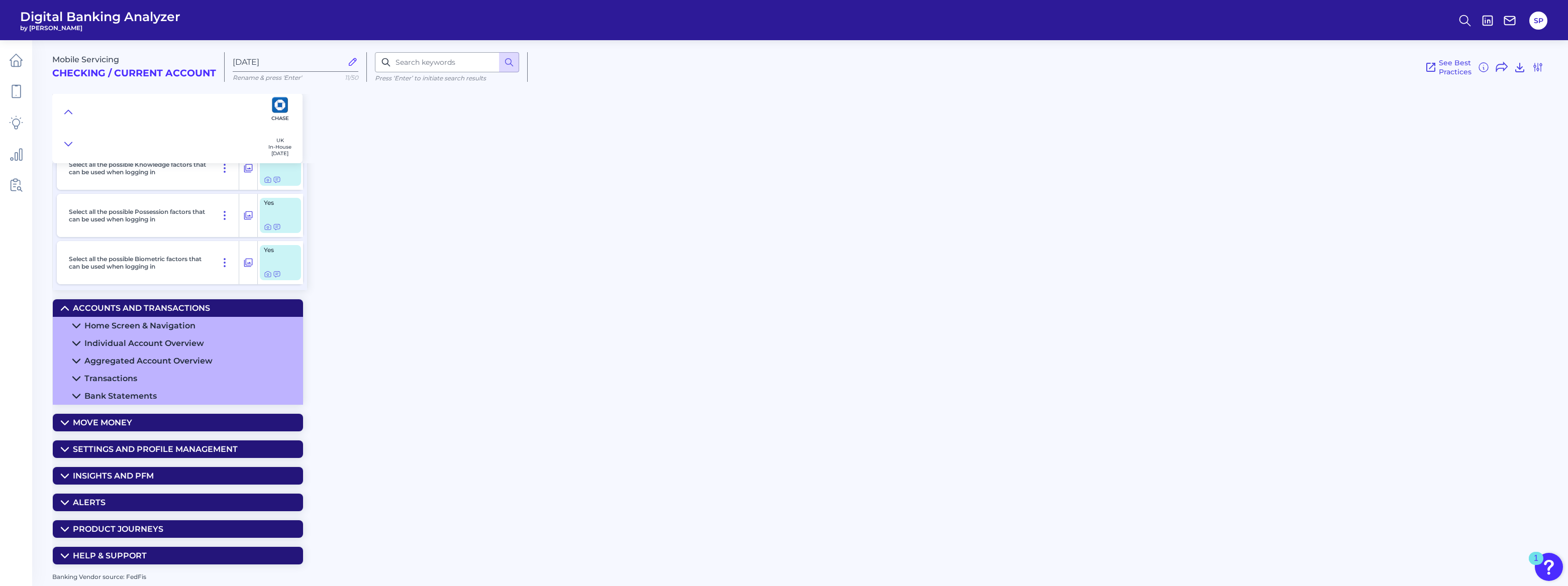
click at [187, 424] on summary "Move Money" at bounding box center [178, 422] width 251 height 17
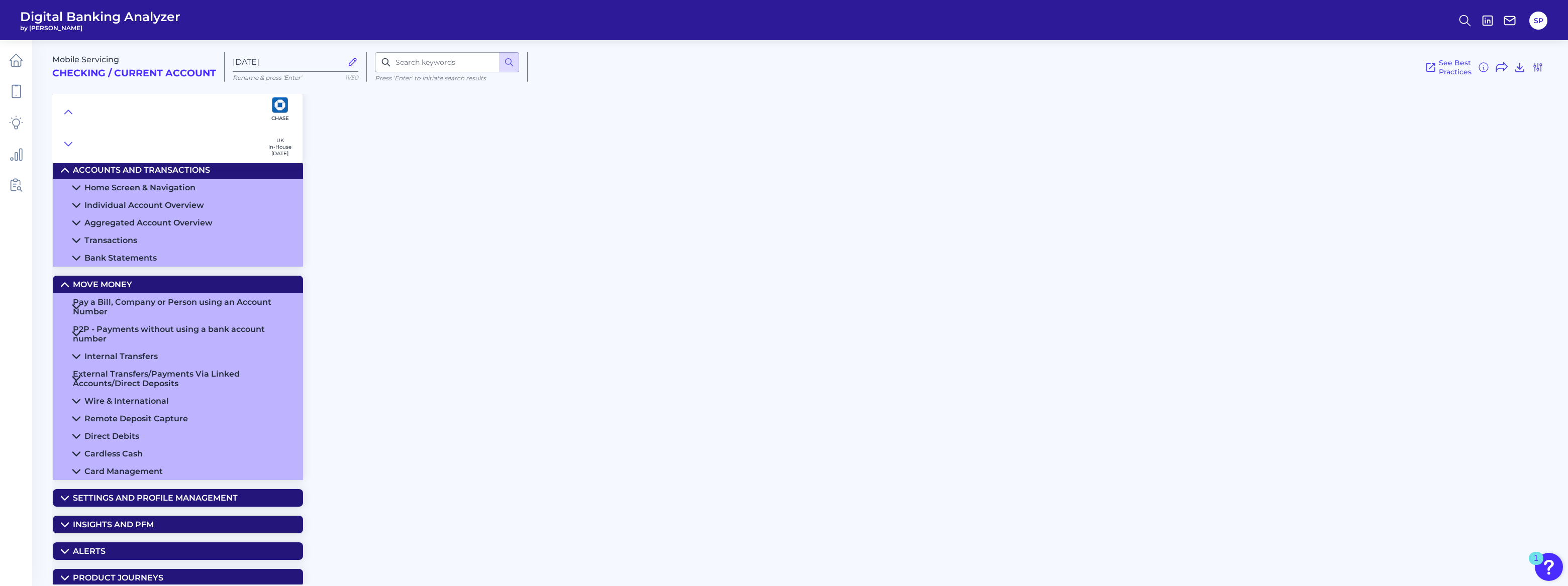
scroll to position [541, 0]
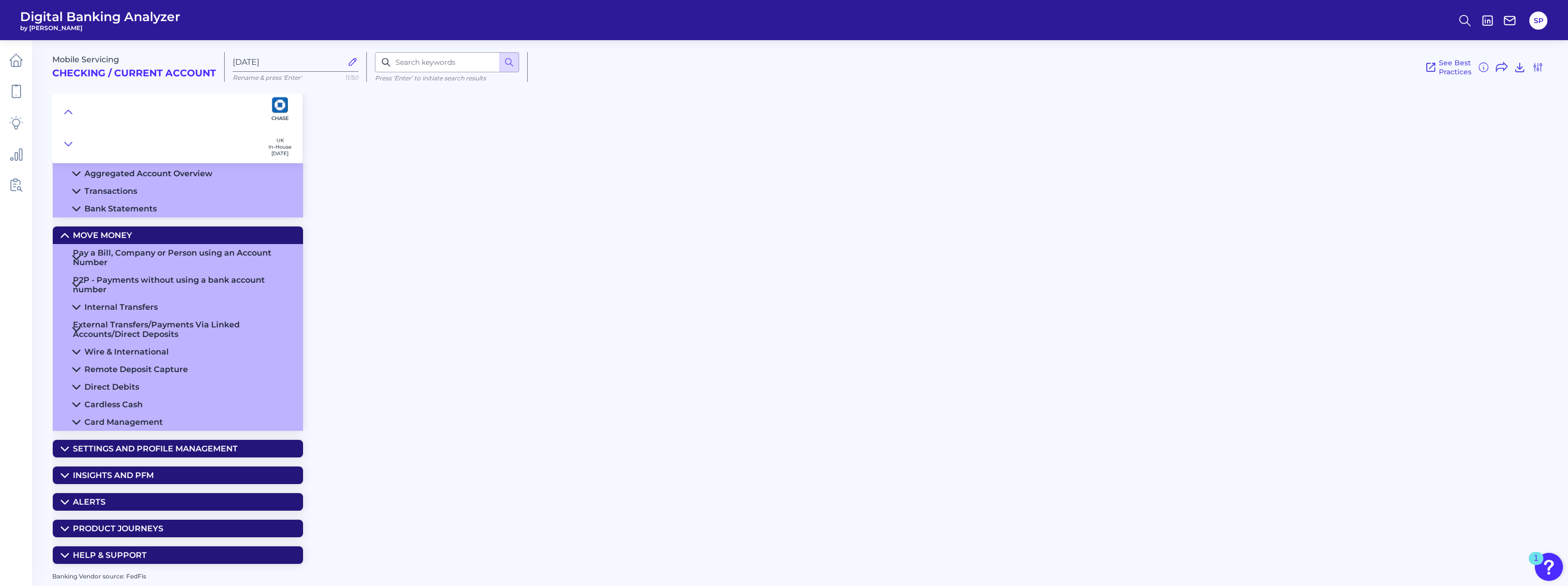
click at [143, 448] on div "Settings and Profile Management" at bounding box center [155, 448] width 165 height 10
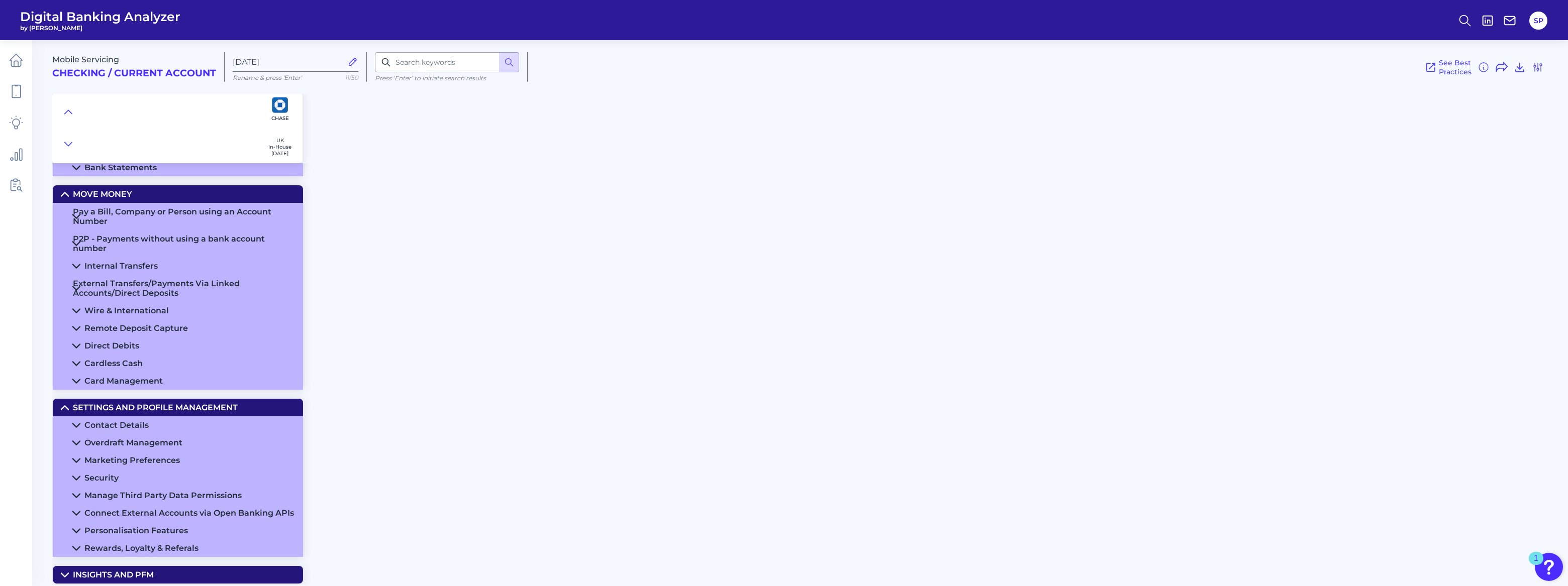
scroll to position [682, 0]
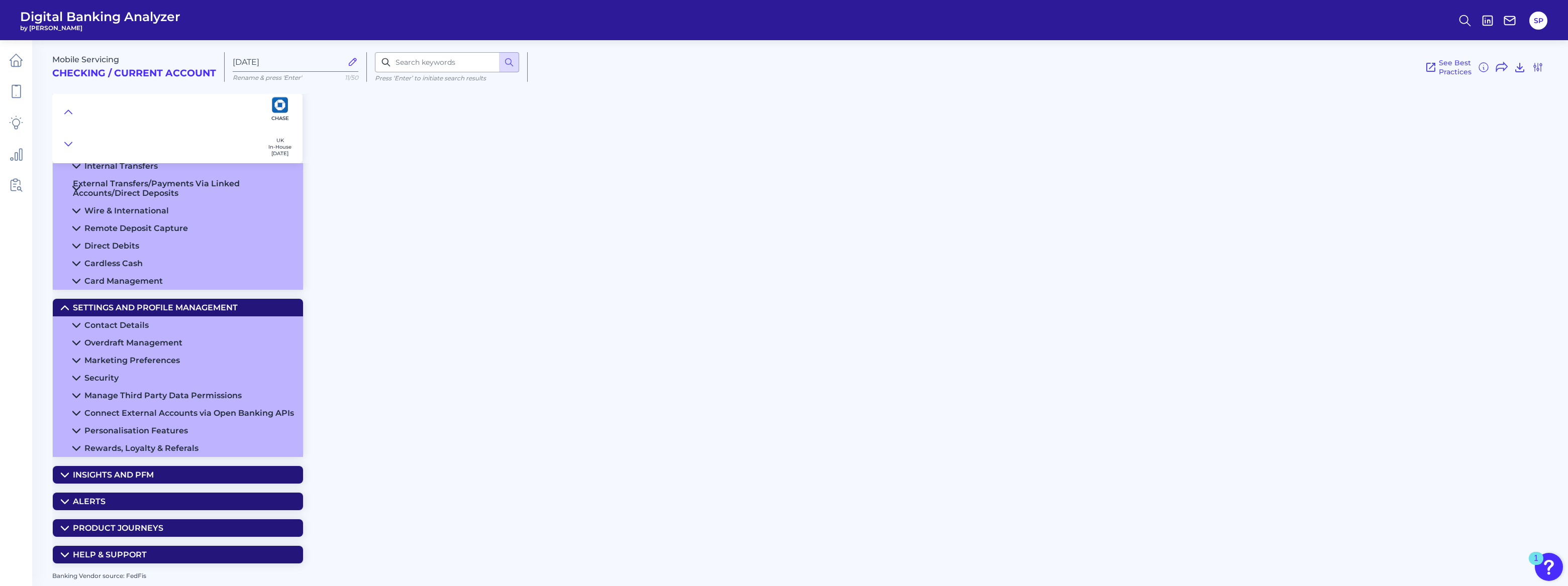
click at [800, 380] on div "Mobile Servicing Checking / Current Account [DATE] Rename & press 'Enter' 11/50…" at bounding box center [810, 309] width 1516 height 552
click at [81, 532] on div "Product Journeys" at bounding box center [118, 528] width 90 height 10
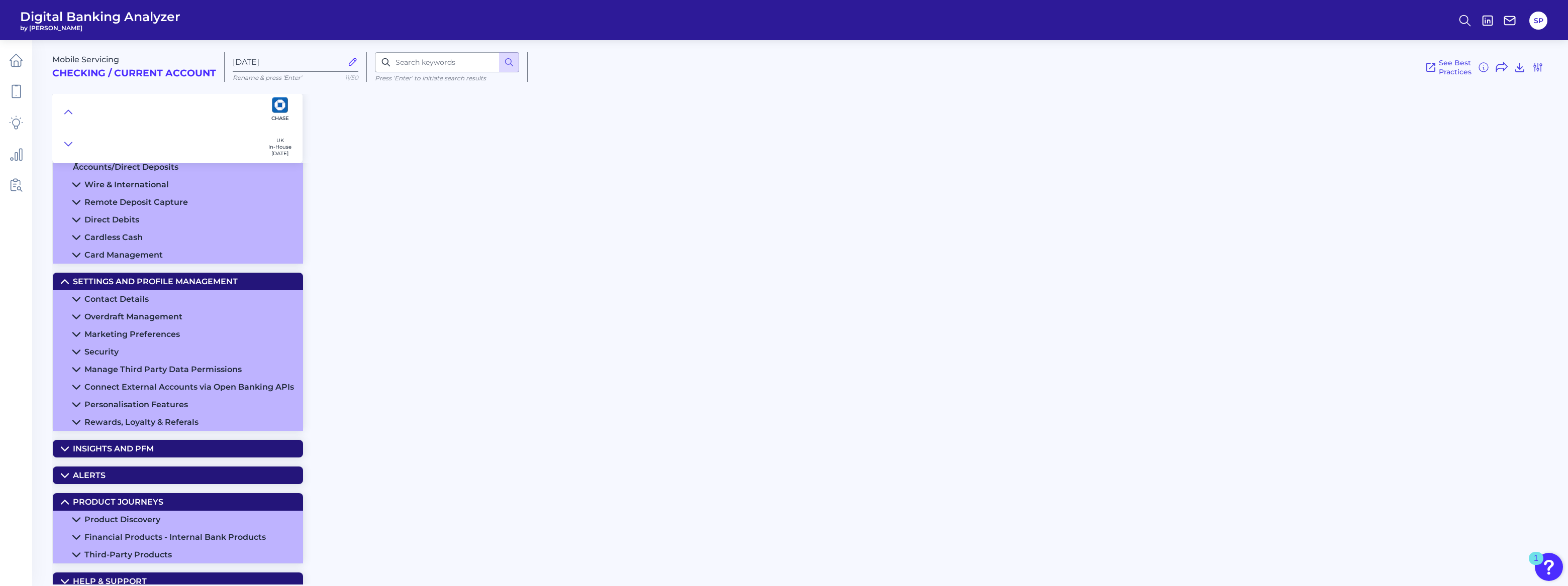
scroll to position [735, 0]
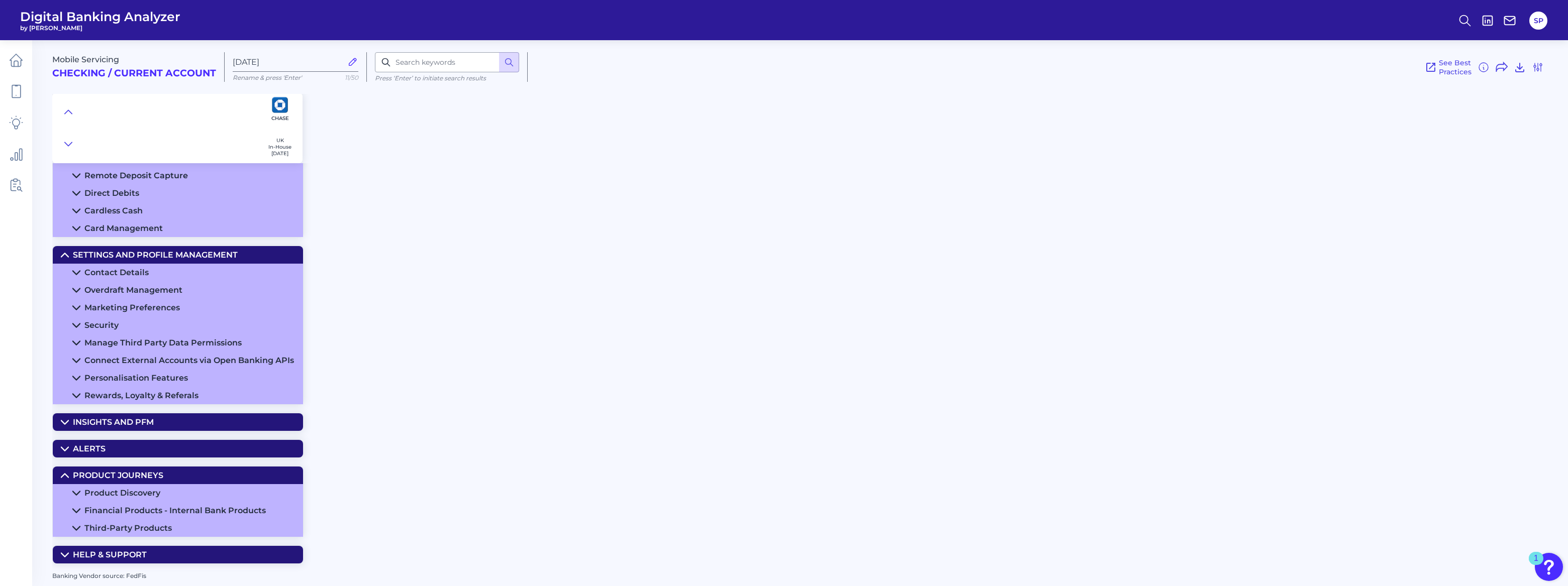
click at [142, 497] on div "Product Discovery" at bounding box center [122, 492] width 76 height 10
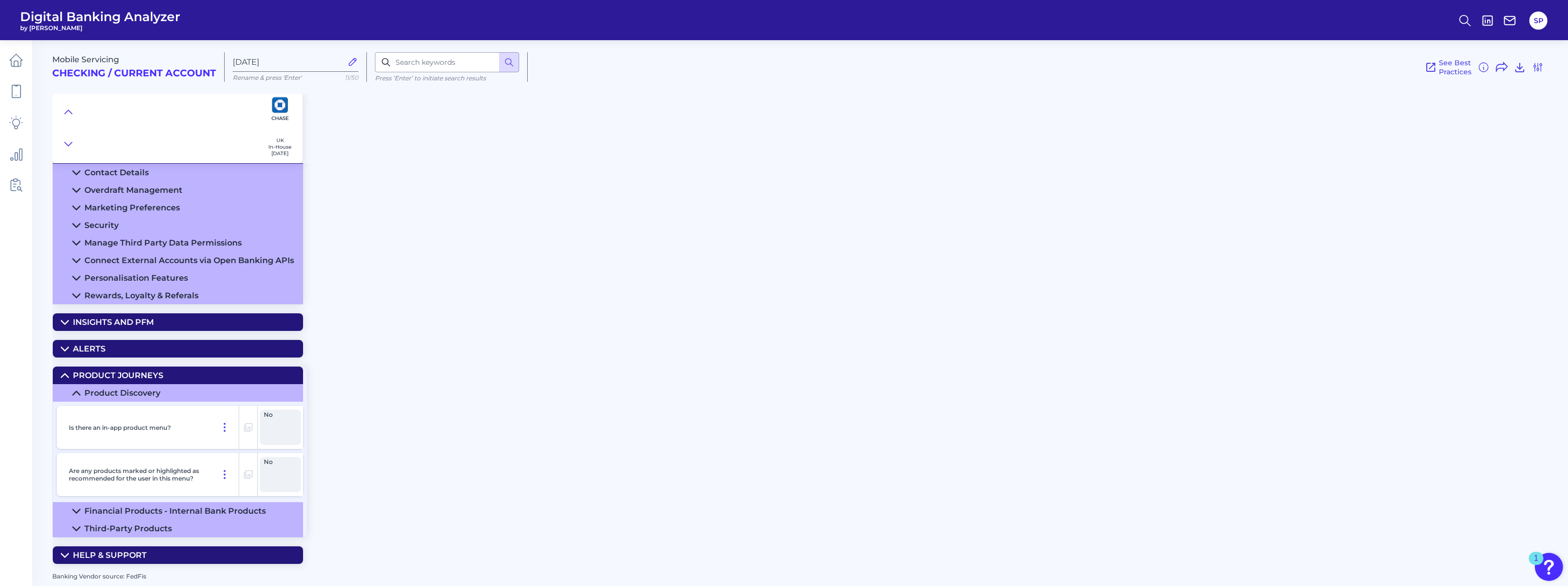
scroll to position [836, 0]
click at [141, 508] on div "Financial Products - Internal Bank Products" at bounding box center [174, 511] width 181 height 10
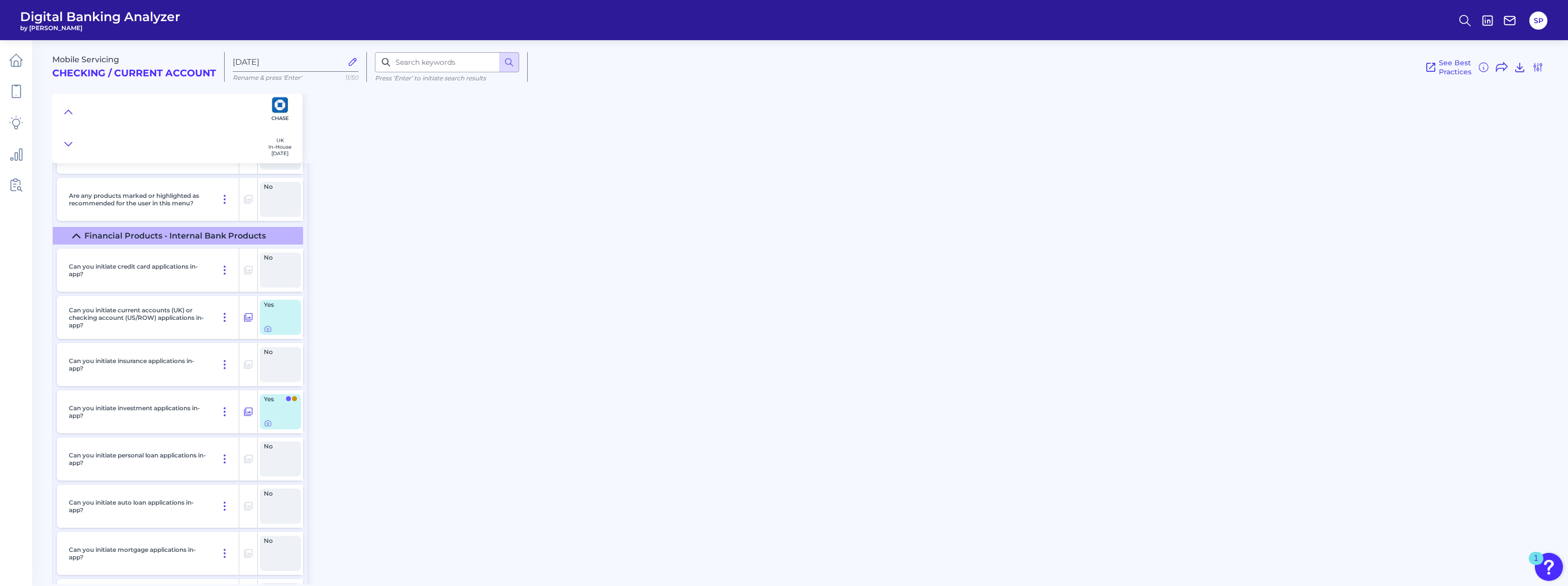
scroll to position [1110, 0]
click at [266, 423] on icon at bounding box center [267, 423] width 8 height 8
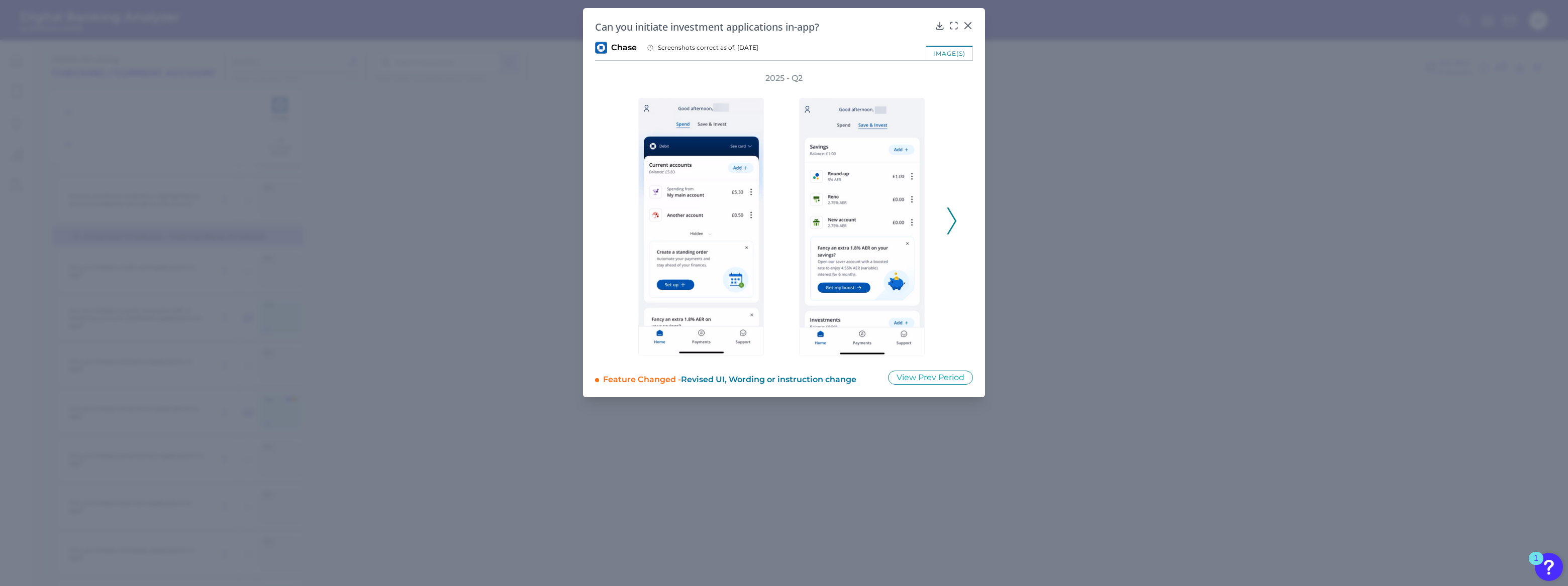
click at [954, 218] on polyline at bounding box center [951, 221] width 8 height 26
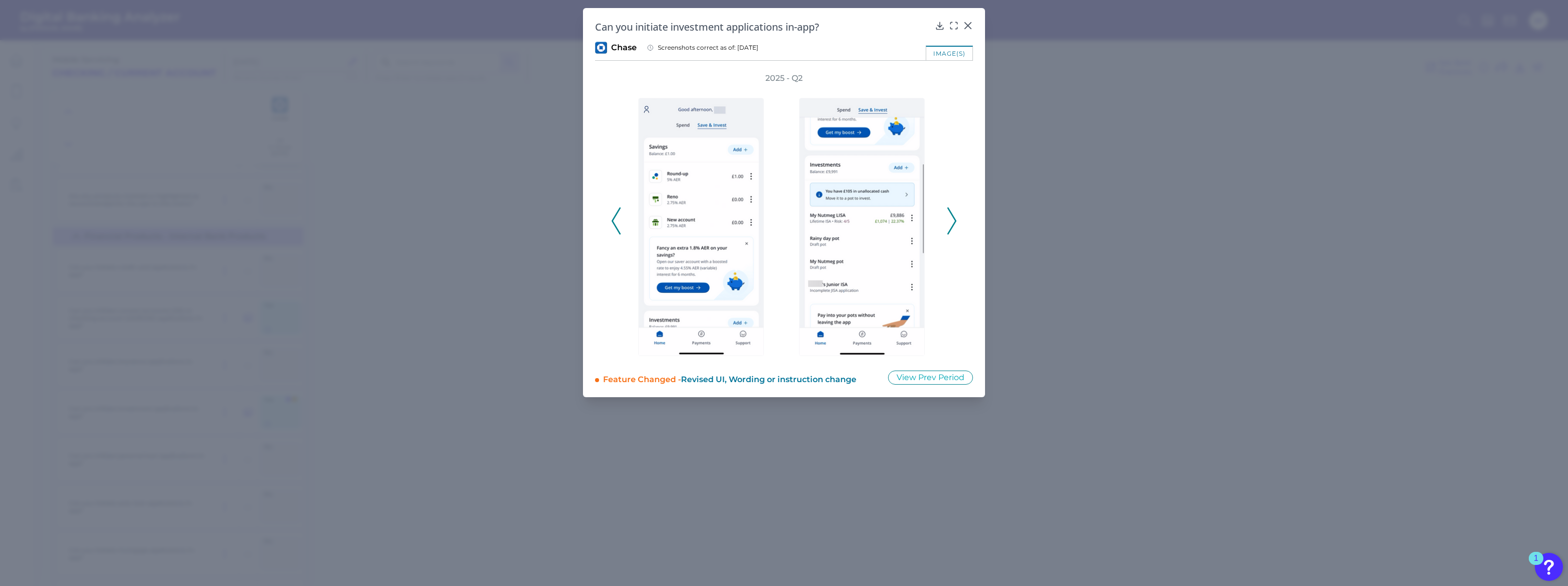
click at [954, 218] on polyline at bounding box center [951, 221] width 8 height 26
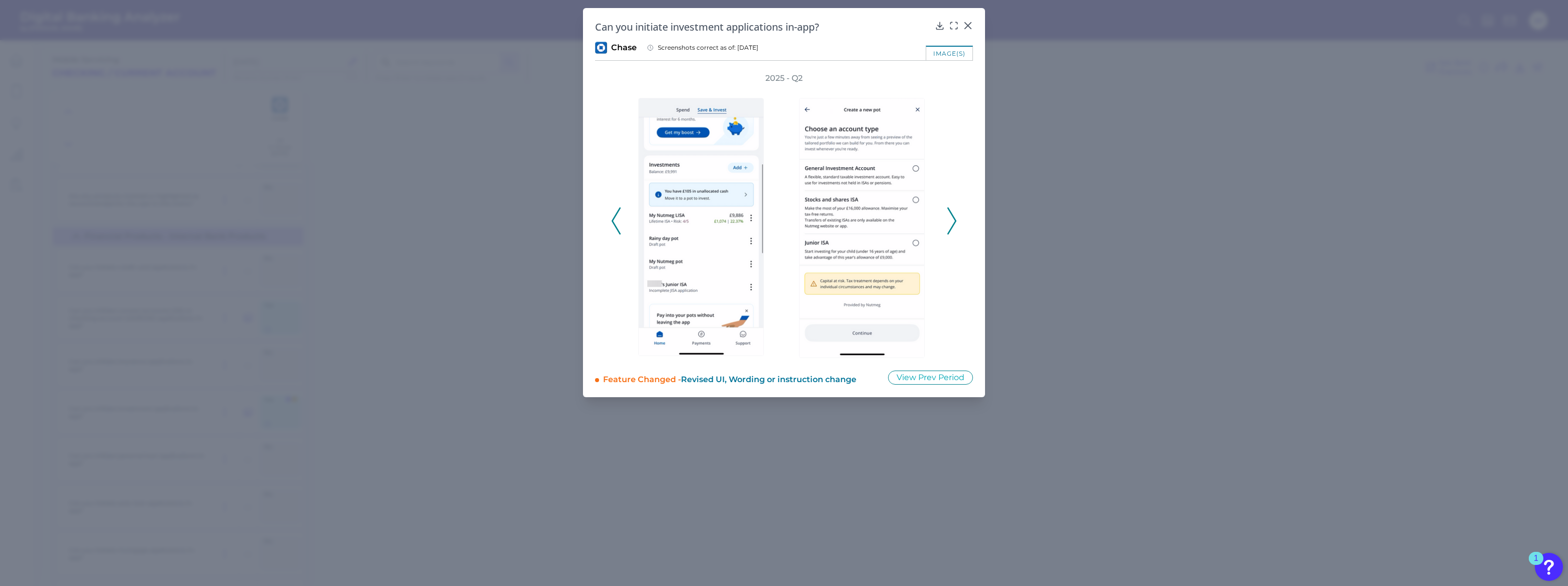
click at [954, 218] on polyline at bounding box center [951, 221] width 8 height 26
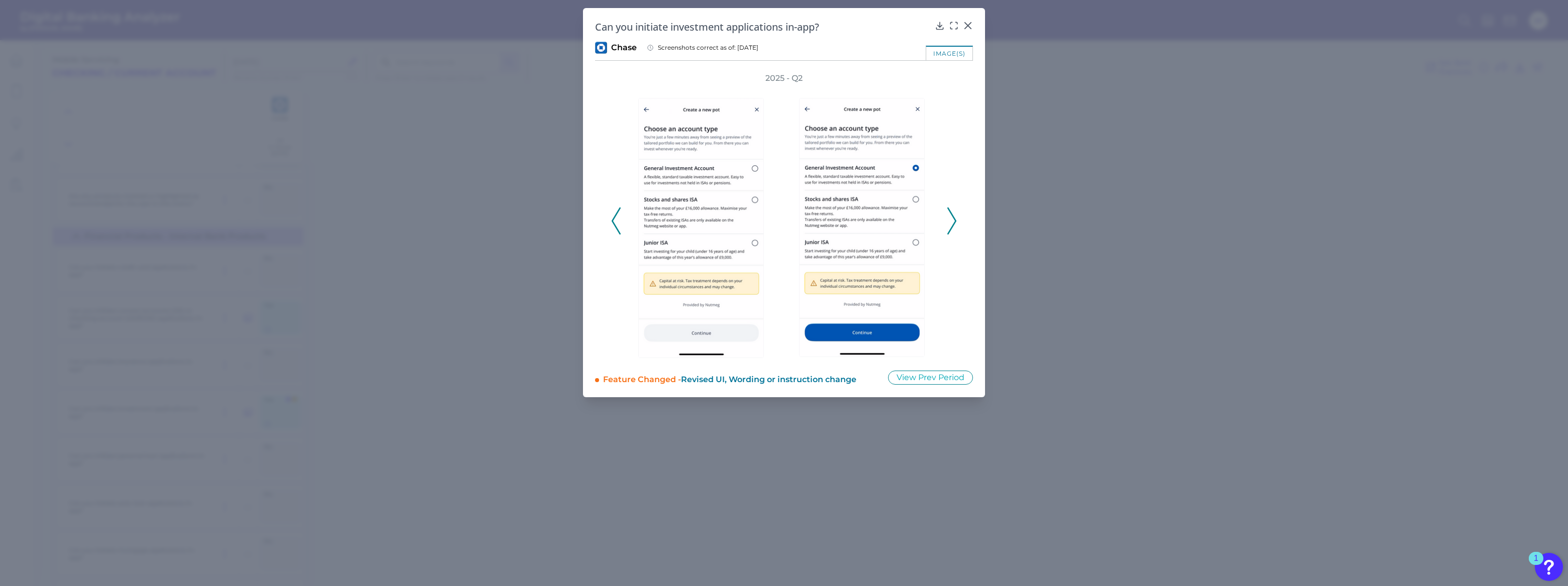
click at [954, 218] on polyline at bounding box center [951, 221] width 8 height 26
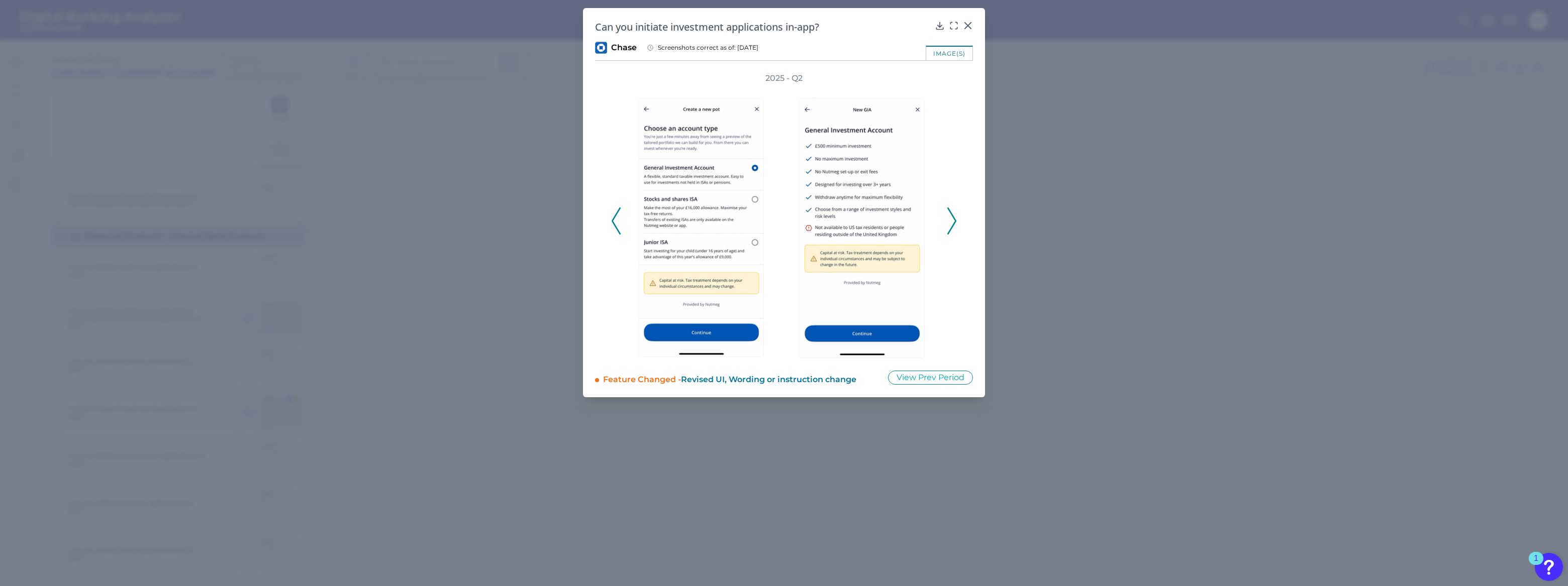
click at [954, 218] on polyline at bounding box center [951, 221] width 8 height 26
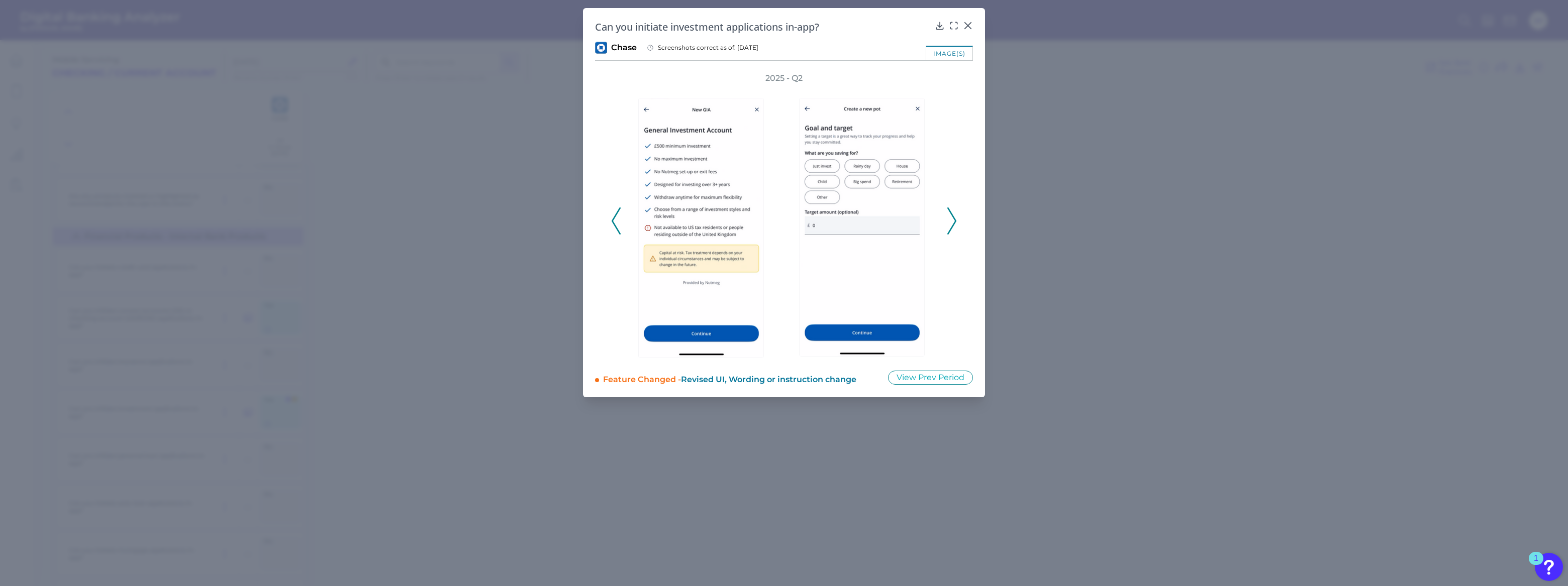
click at [954, 218] on polyline at bounding box center [951, 221] width 8 height 26
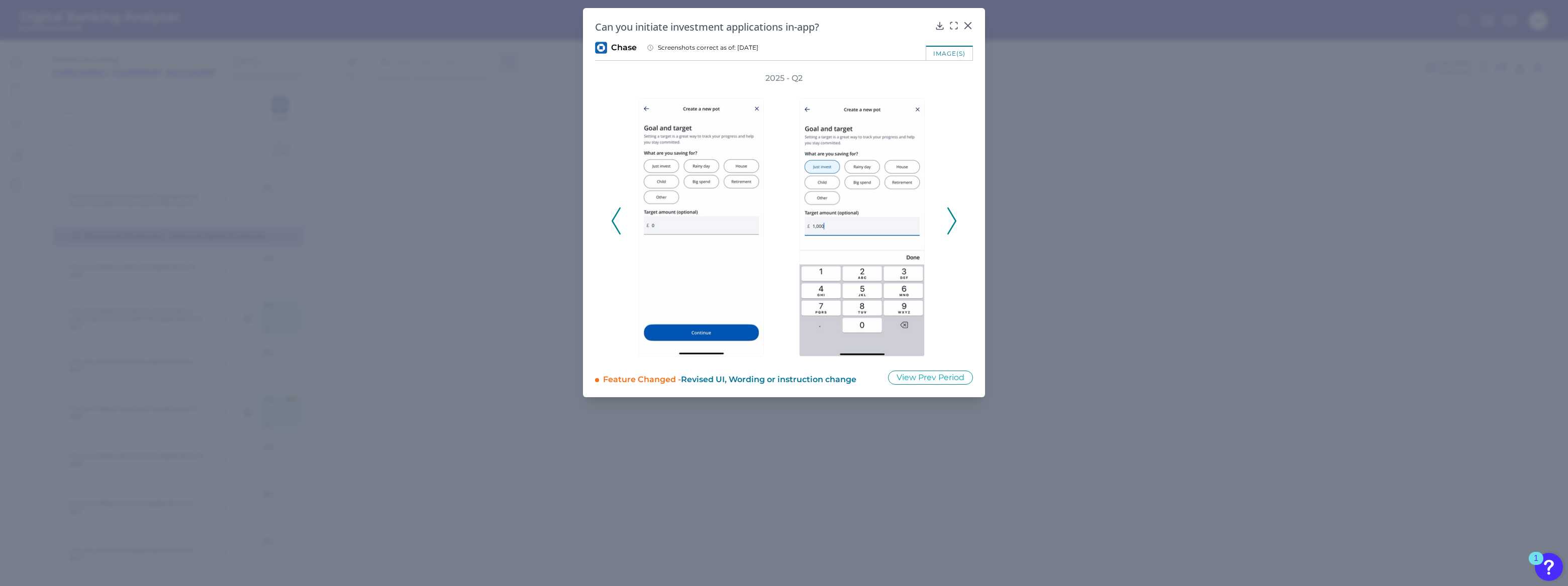
click at [954, 218] on polyline at bounding box center [951, 221] width 8 height 26
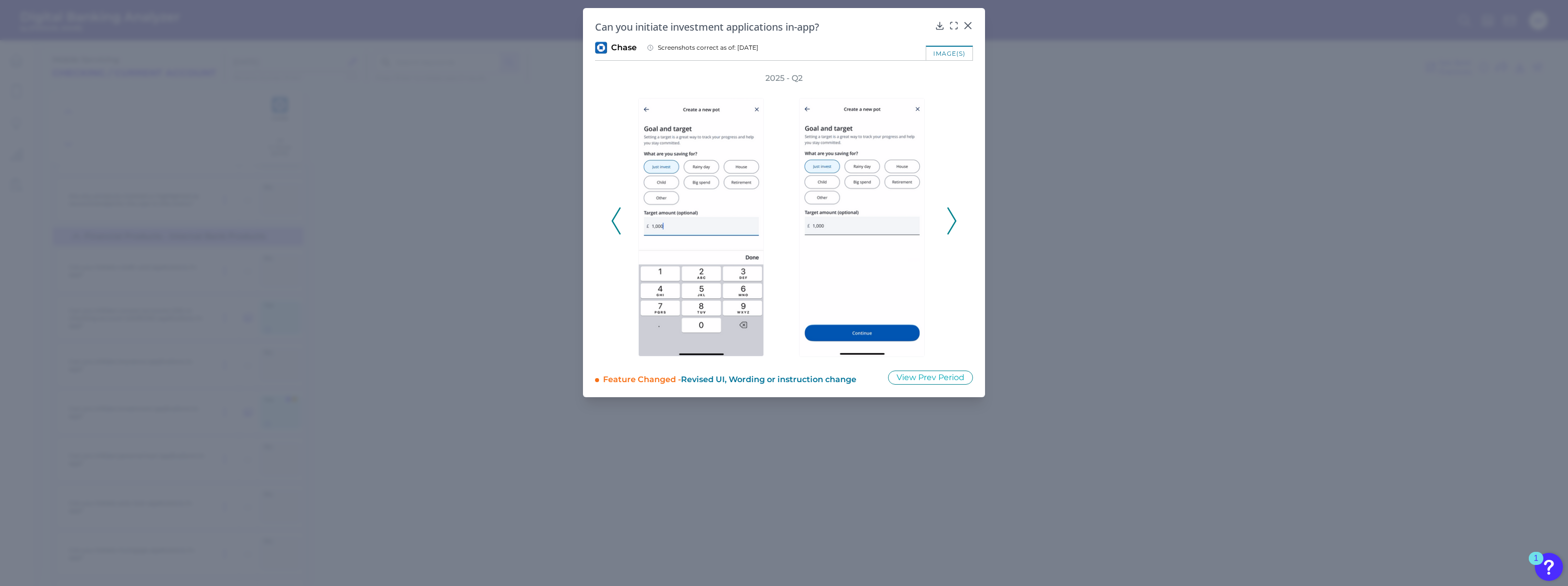
click at [954, 218] on polyline at bounding box center [951, 221] width 8 height 26
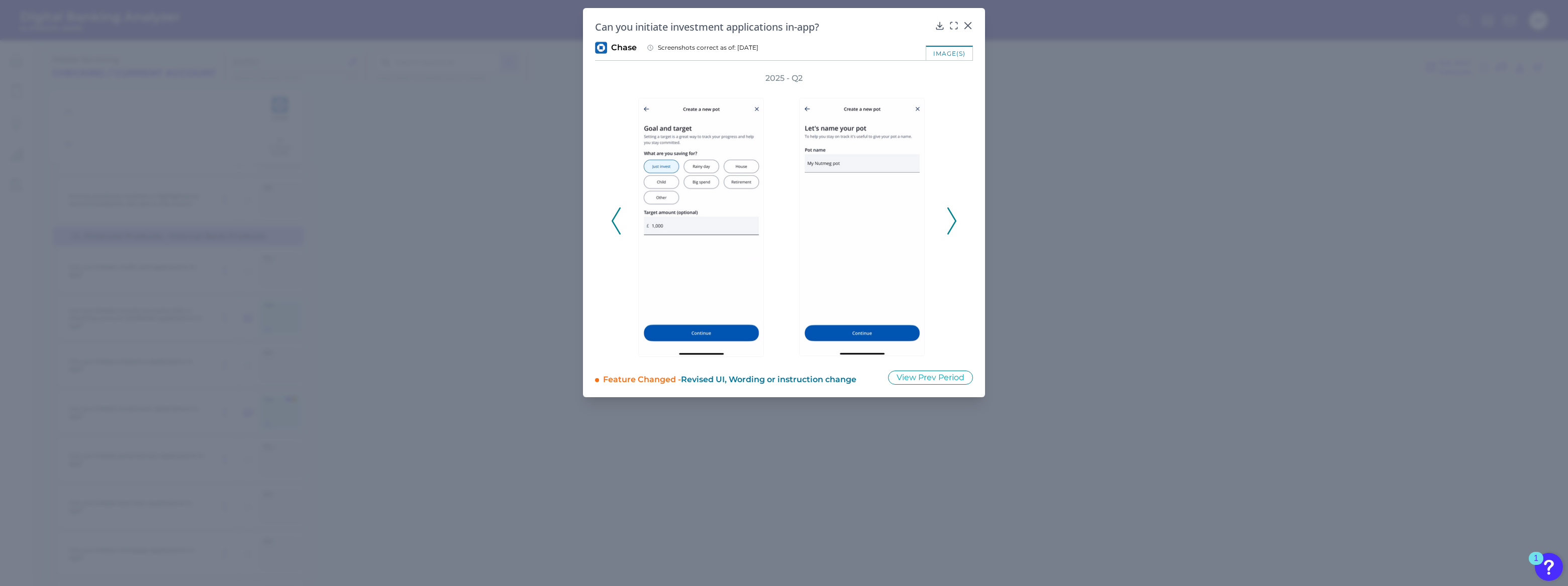
click at [954, 218] on polyline at bounding box center [951, 221] width 8 height 26
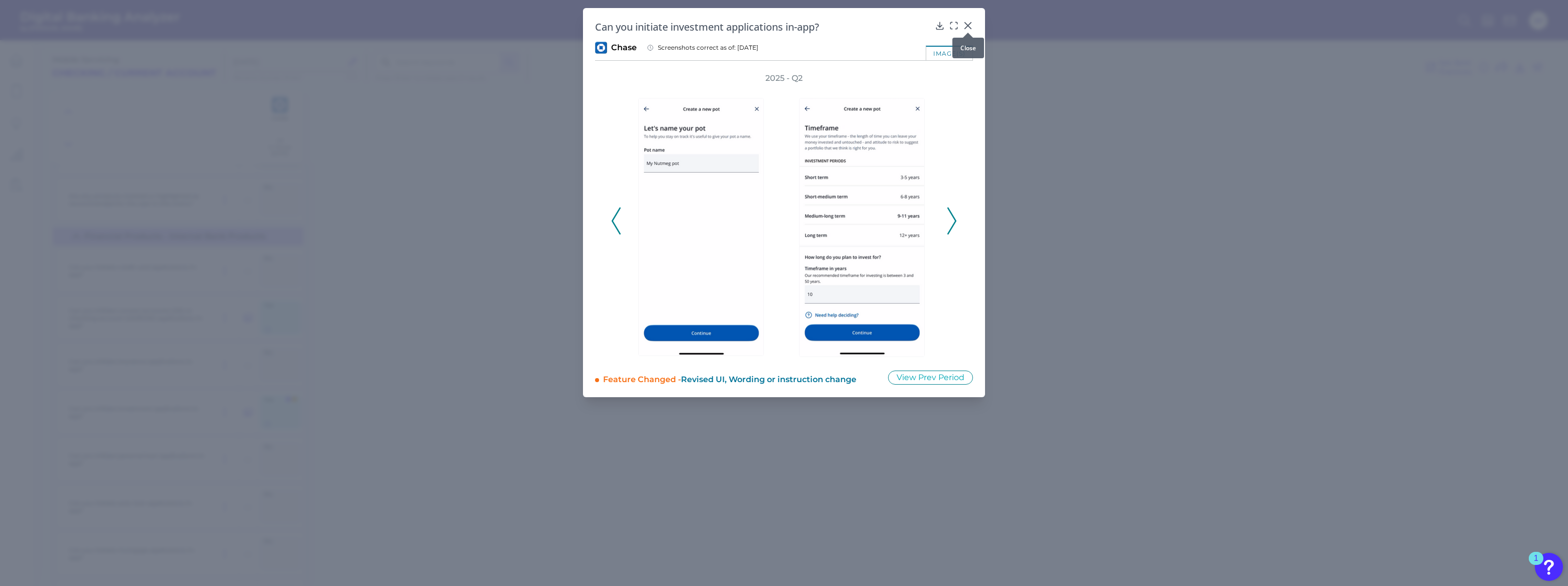
click at [970, 26] on icon at bounding box center [968, 26] width 10 height 10
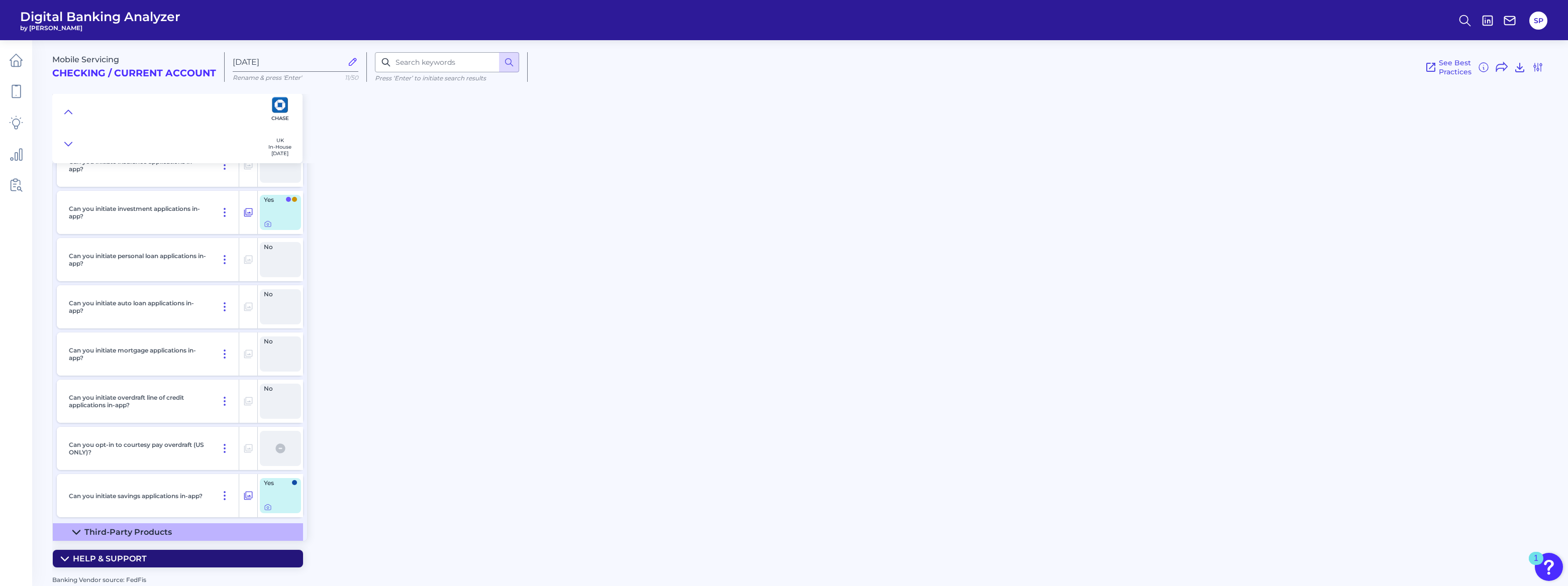
scroll to position [1313, 0]
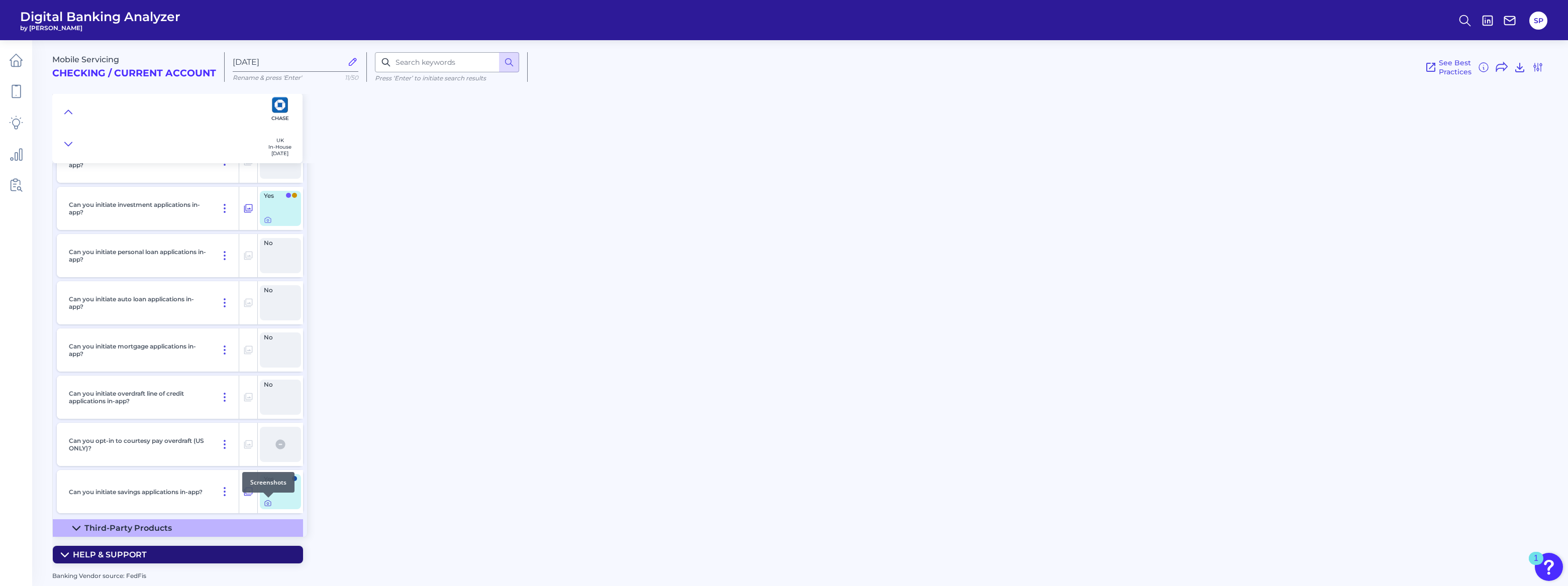
click at [269, 506] on icon at bounding box center [267, 503] width 8 height 8
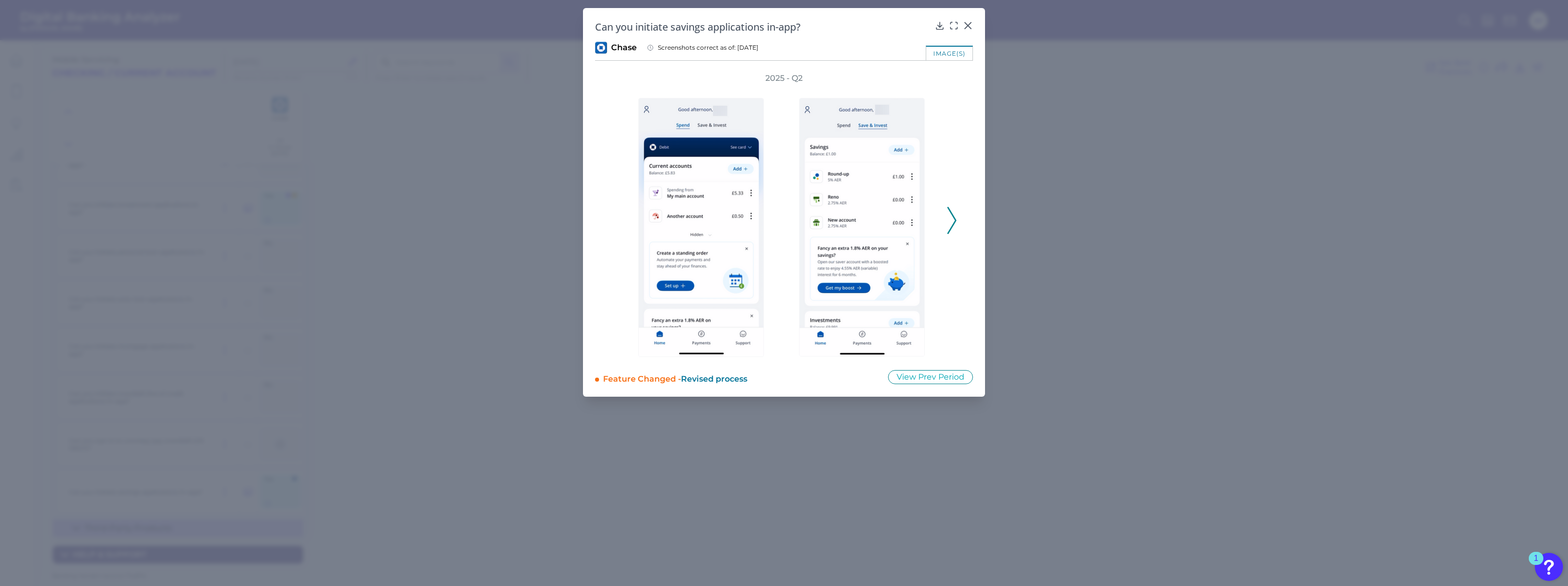
click at [948, 224] on icon at bounding box center [951, 220] width 9 height 27
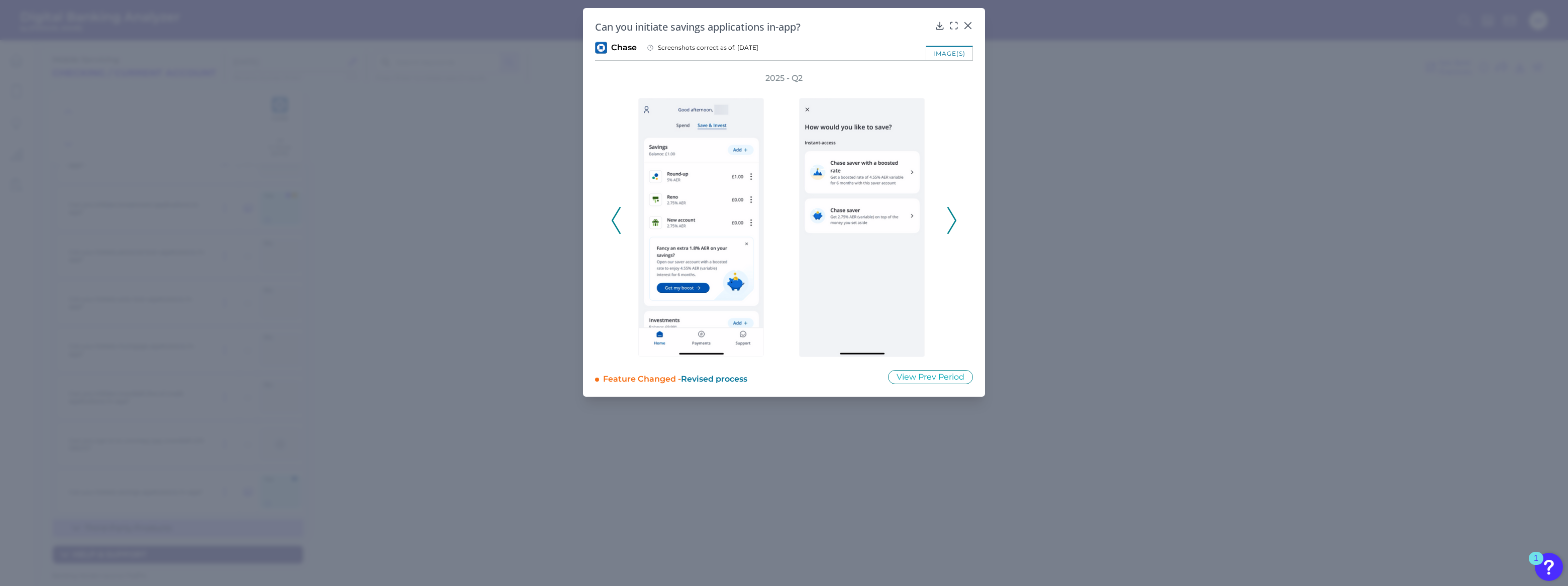
click at [948, 224] on icon at bounding box center [951, 220] width 9 height 27
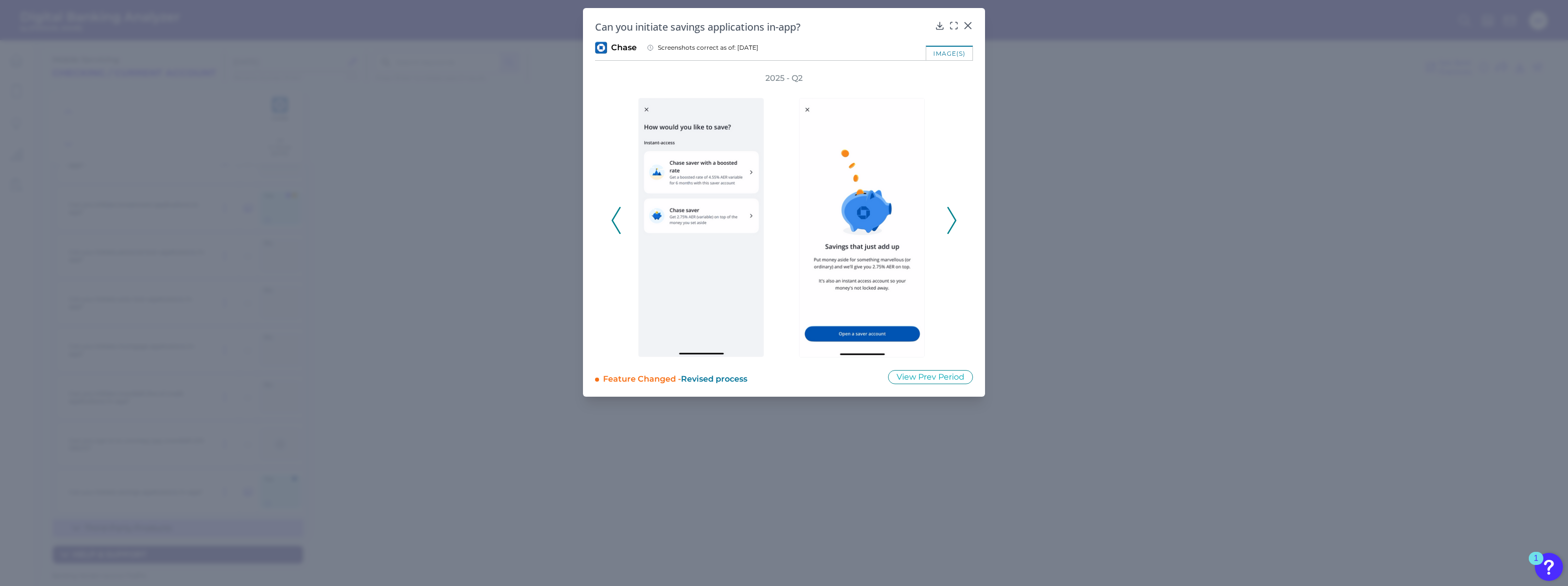
click at [951, 225] on icon at bounding box center [951, 220] width 9 height 27
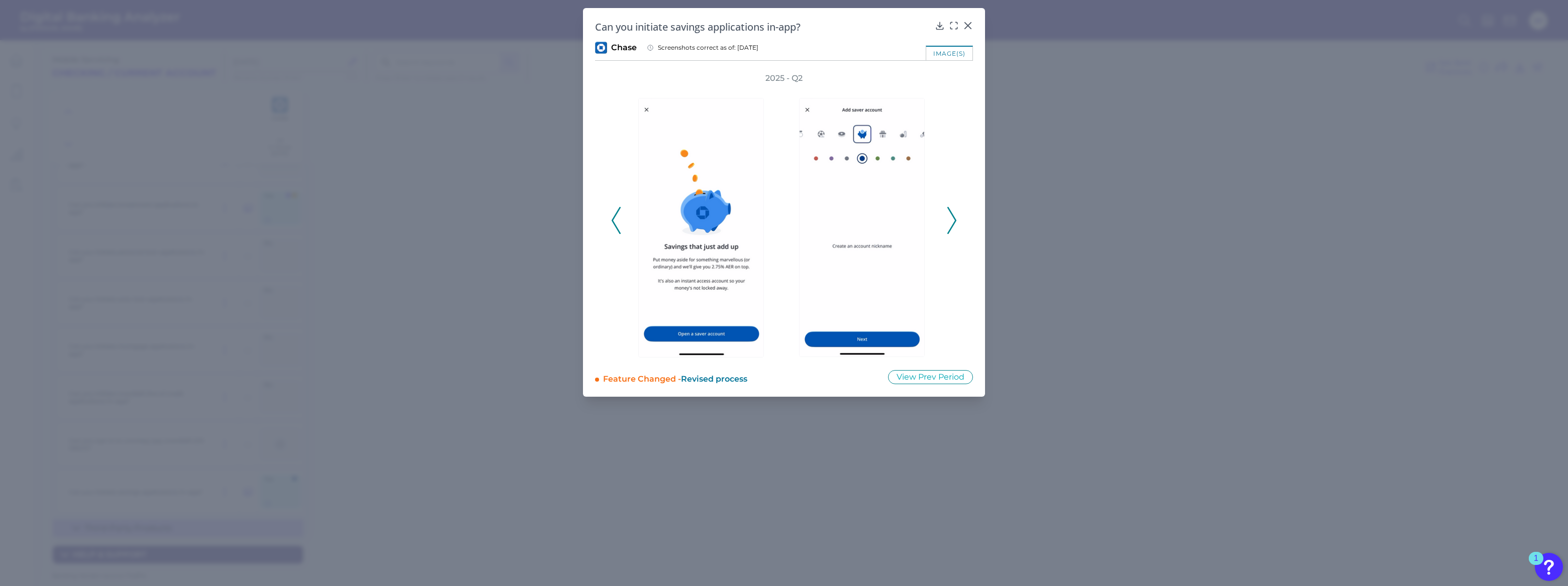
click at [951, 225] on icon at bounding box center [951, 220] width 9 height 27
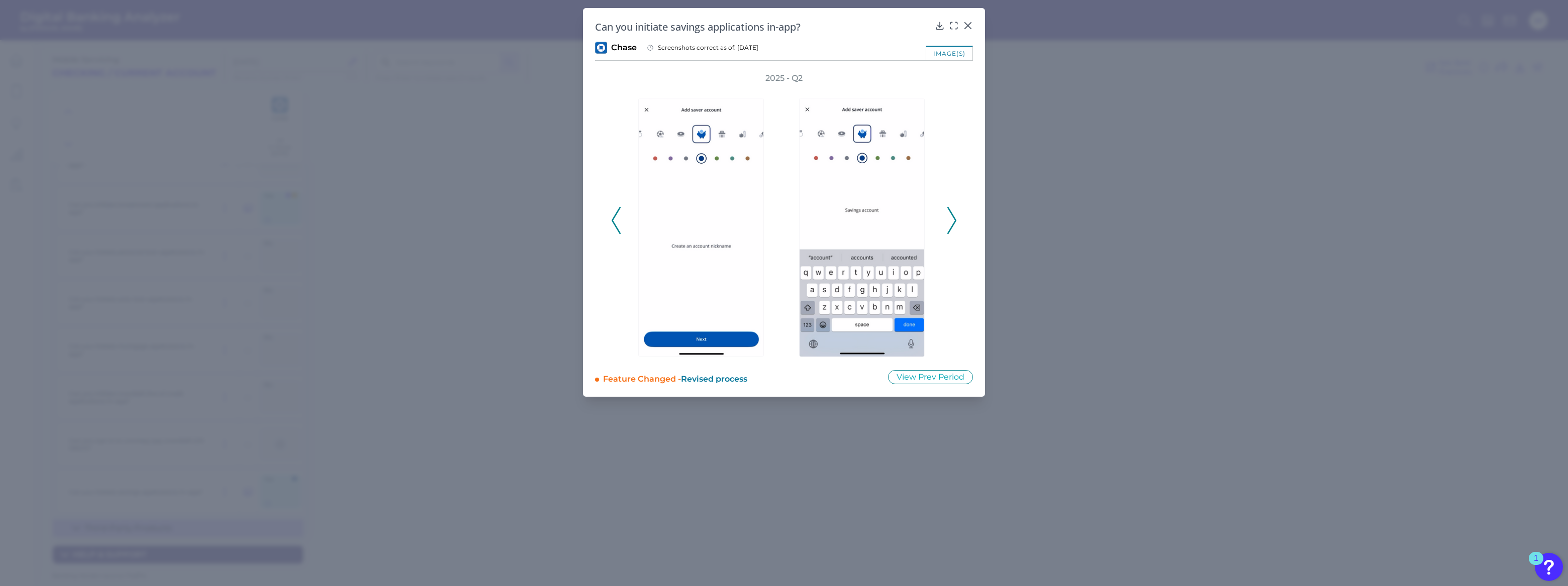
click at [971, 24] on icon at bounding box center [968, 26] width 10 height 10
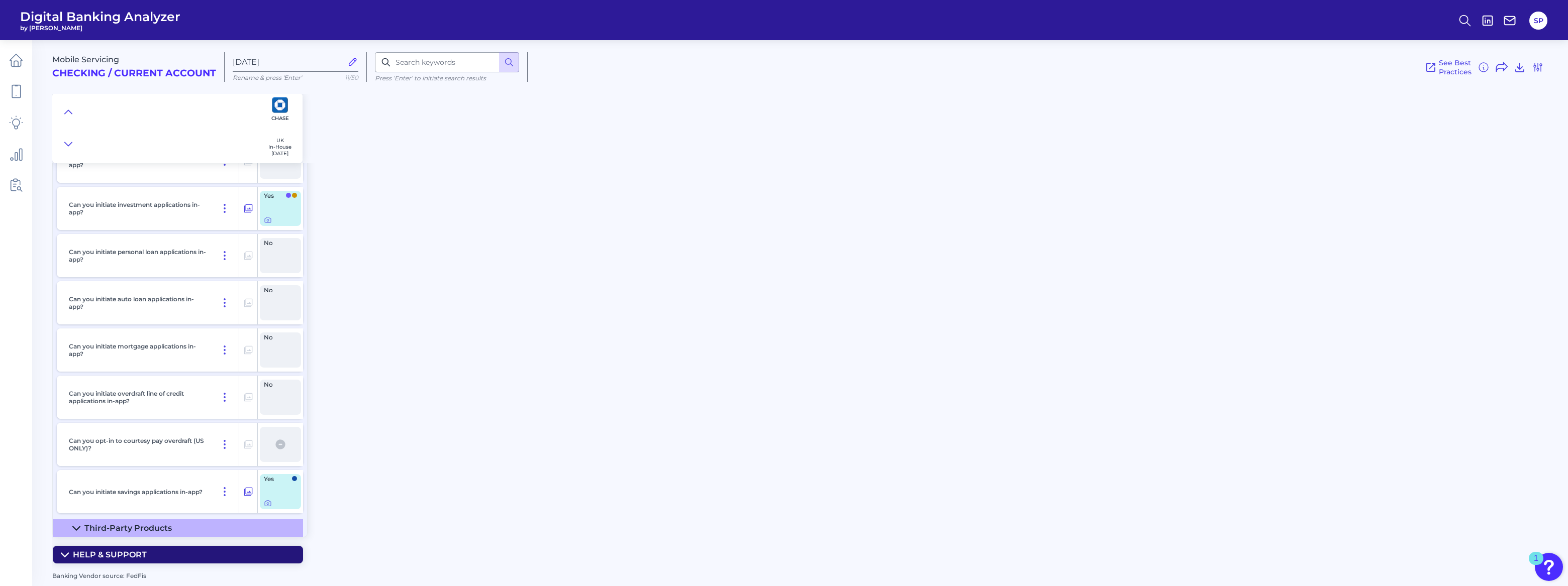
click at [1023, 282] on div "Mobile Servicing Checking / Current Account [DATE] Rename & press 'Enter' 11/50…" at bounding box center [810, 309] width 1516 height 552
